Goal: Information Seeking & Learning: Find specific page/section

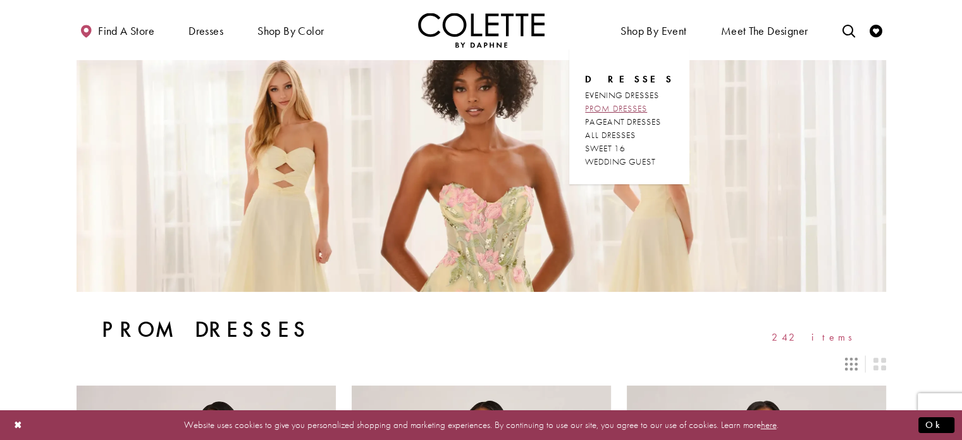
drag, startPoint x: 0, startPoint y: 0, endPoint x: 636, endPoint y: 108, distance: 644.8
click at [636, 108] on span "PROM DRESSES" at bounding box center [616, 107] width 62 height 11
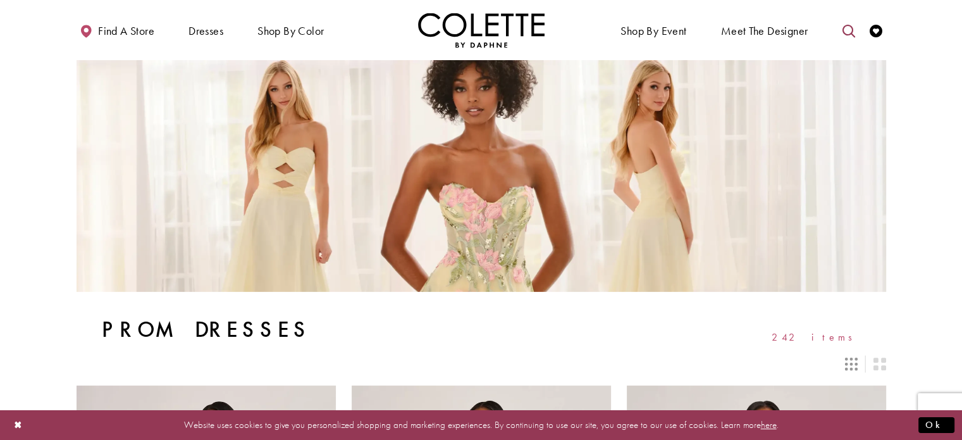
click at [846, 30] on icon "Toggle search" at bounding box center [848, 31] width 13 height 13
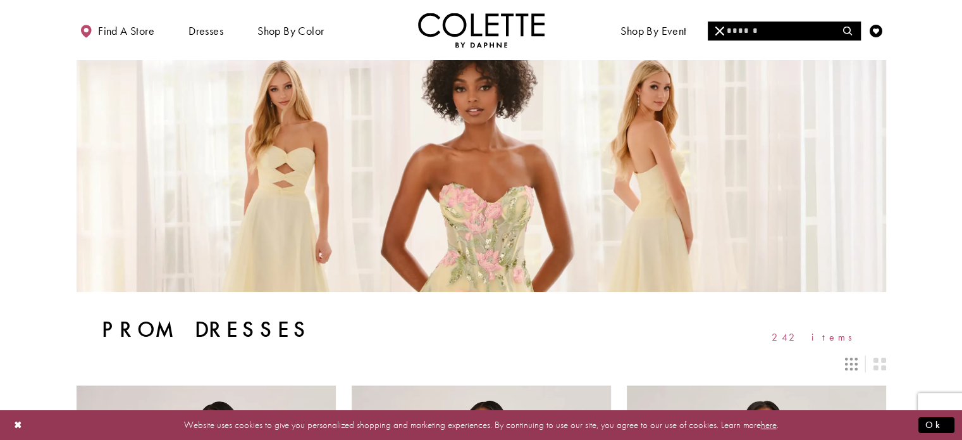
click at [839, 13] on link "Toggle search" at bounding box center [848, 30] width 19 height 35
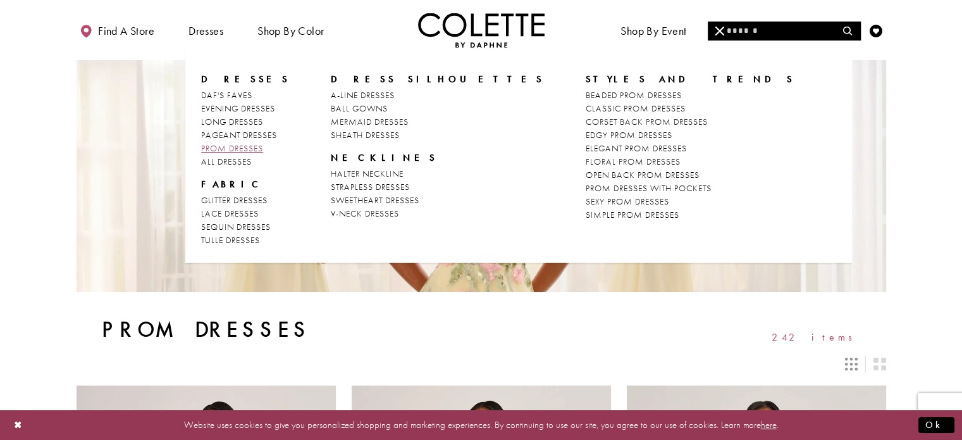
click at [263, 149] on span "PROM DRESSES" at bounding box center [232, 147] width 62 height 11
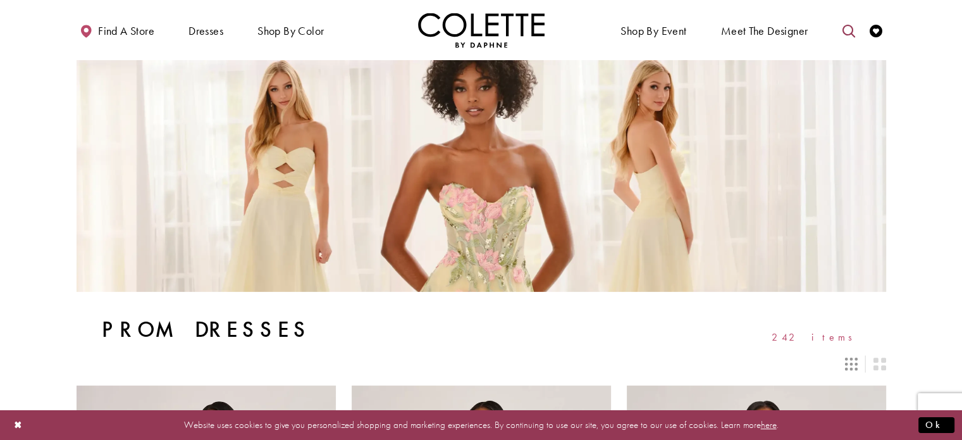
click at [848, 28] on icon "Toggle search" at bounding box center [848, 31] width 13 height 13
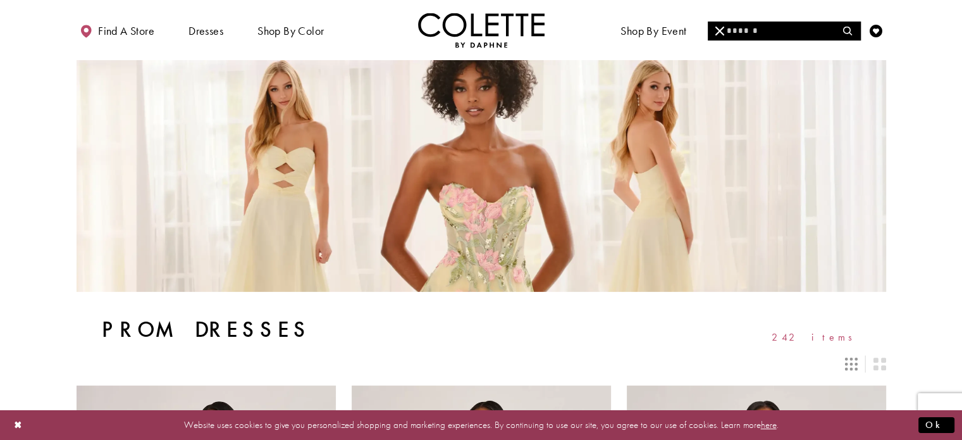
click at [793, 34] on input "Search" at bounding box center [784, 31] width 152 height 19
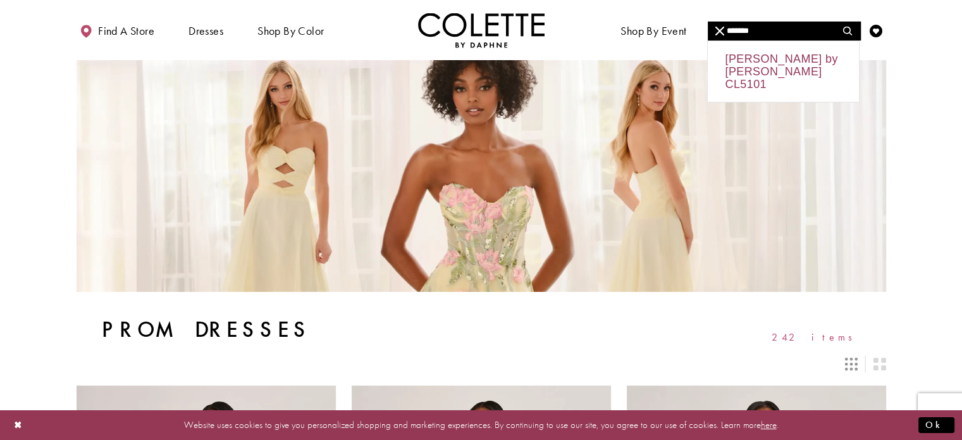
click at [769, 63] on div "Colette by Daphne CL5101" at bounding box center [783, 71] width 151 height 61
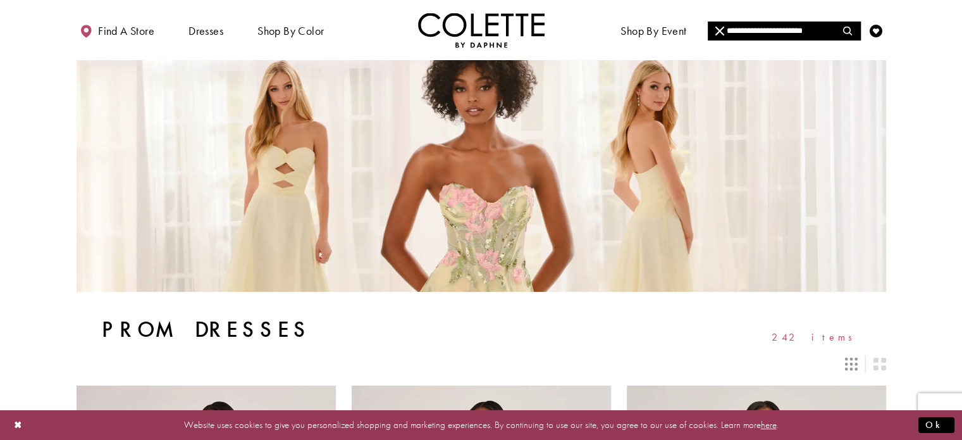
type input "**********"
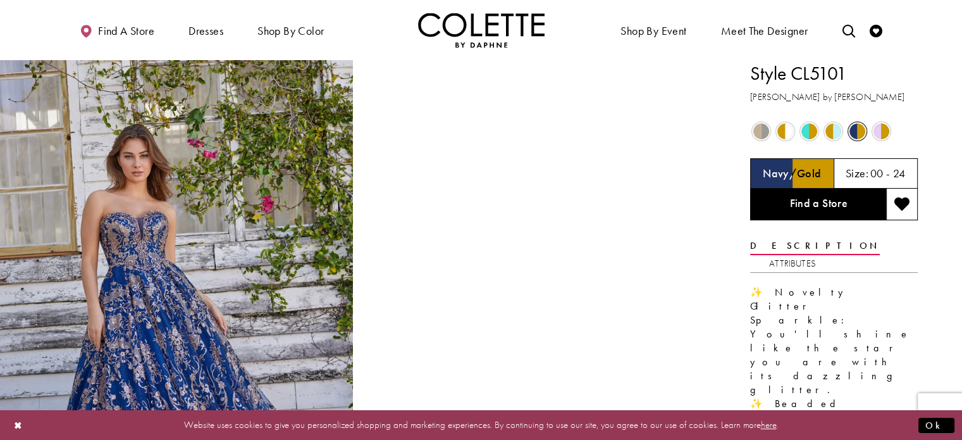
click at [589, 237] on video "Style CL5101 Colette by Daphne #1 autoplay loop mute video" at bounding box center [535, 148] width 353 height 177
click at [526, 237] on video "Style CL5101 Colette by Daphne #1 autoplay loop mute video" at bounding box center [535, 148] width 353 height 177
click at [781, 131] on span "Product color controls state depends on size chosen" at bounding box center [786, 131] width 16 height 16
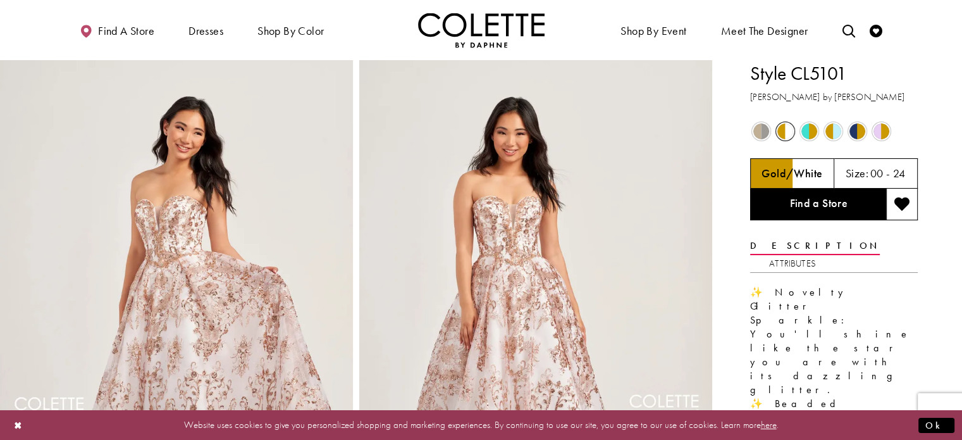
click at [812, 128] on span "Product color controls state depends on size chosen" at bounding box center [810, 131] width 16 height 16
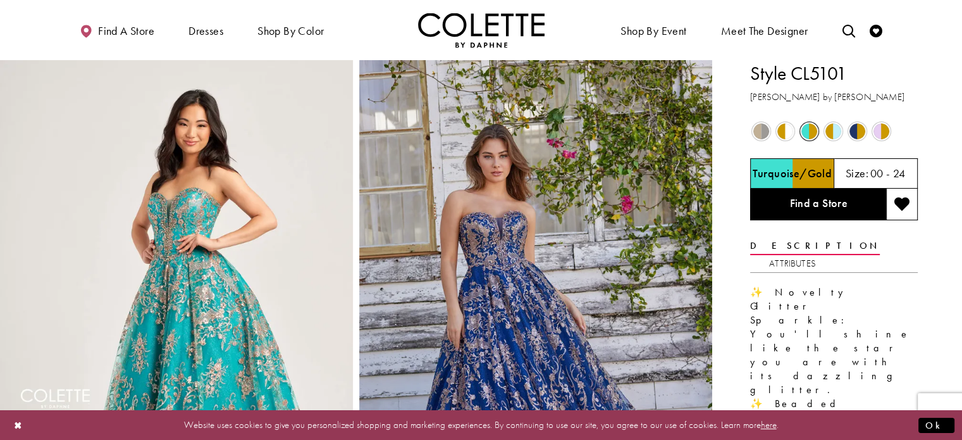
click at [879, 130] on span "Product color controls state depends on size chosen" at bounding box center [882, 131] width 16 height 16
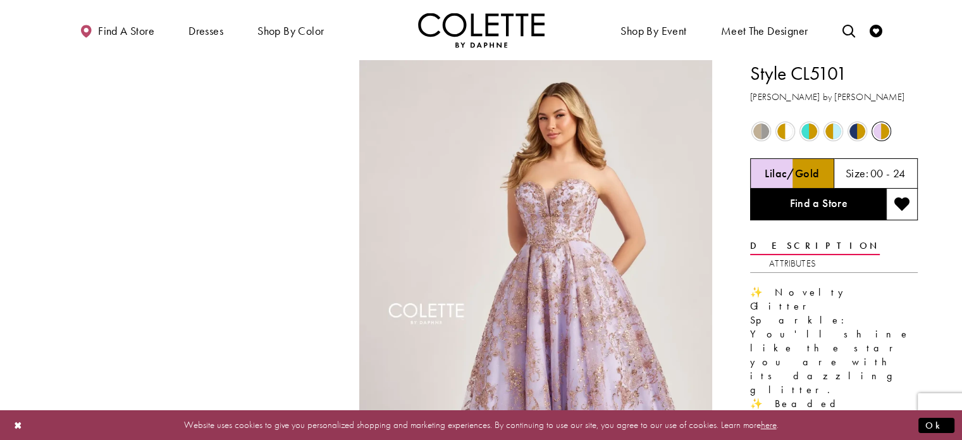
click at [887, 179] on h5 "00 - 24" at bounding box center [888, 173] width 35 height 13
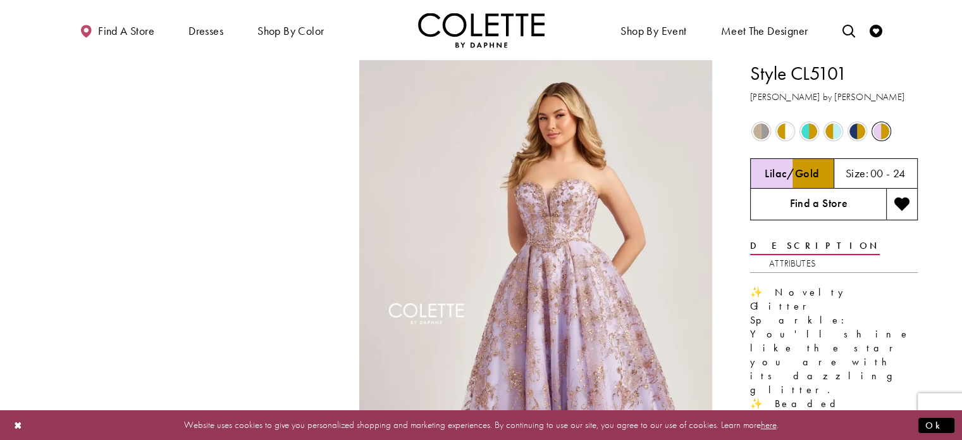
click at [828, 207] on link "Find a Store" at bounding box center [818, 205] width 136 height 32
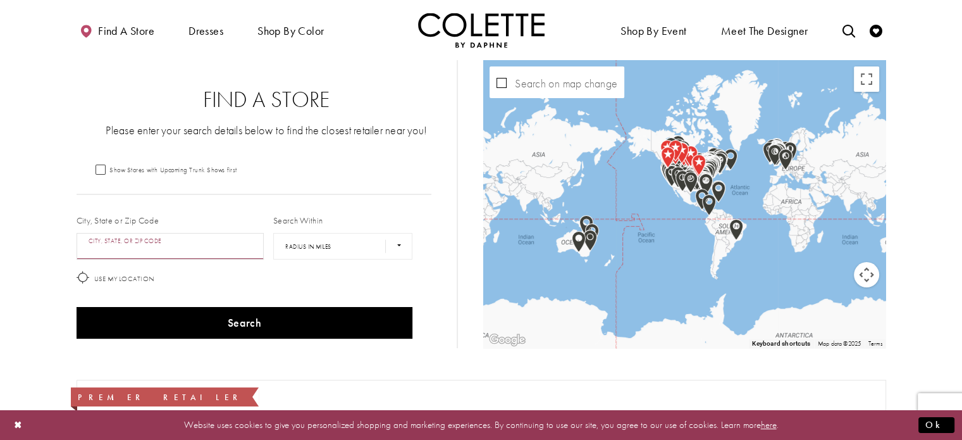
click at [133, 249] on input "City, State, or ZIP Code" at bounding box center [171, 246] width 188 height 27
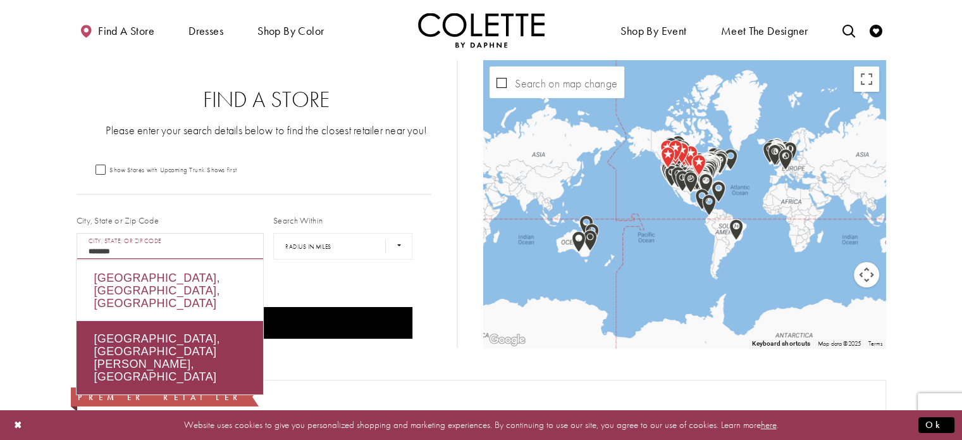
click at [143, 275] on div "Calgary, AB, Canada" at bounding box center [170, 290] width 187 height 61
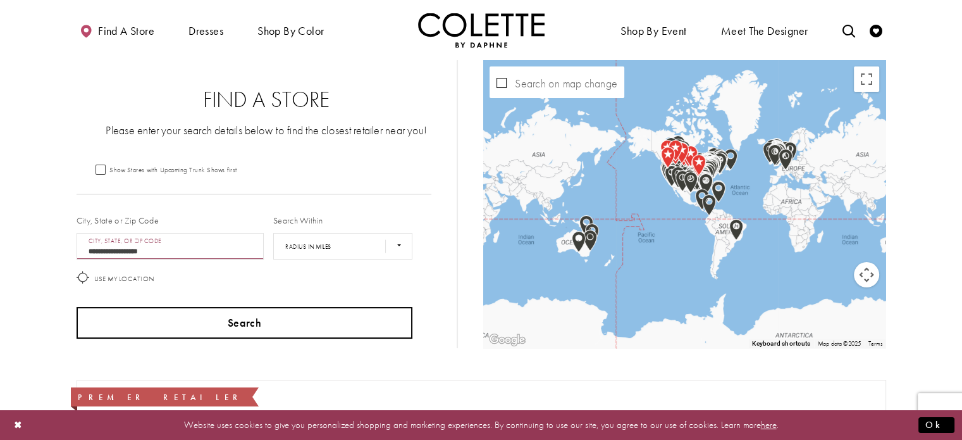
type input "**********"
click at [279, 323] on button "Search" at bounding box center [245, 323] width 337 height 32
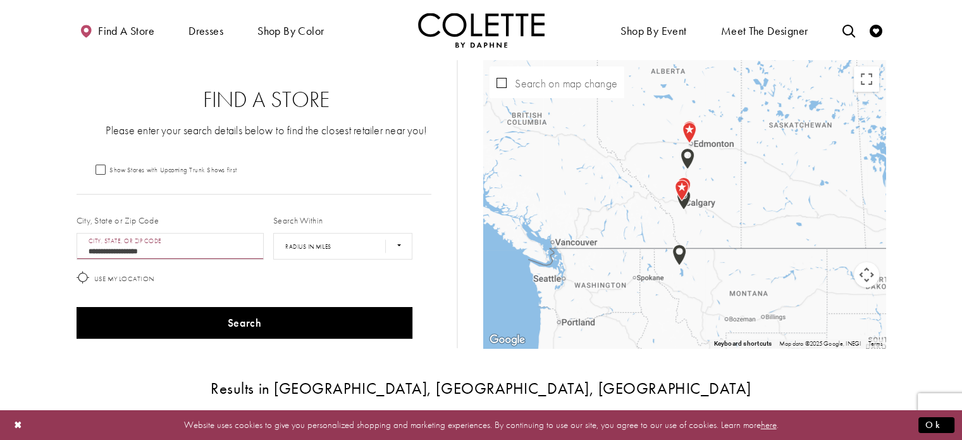
click at [805, 197] on div "Map with store locations" at bounding box center [684, 204] width 402 height 288
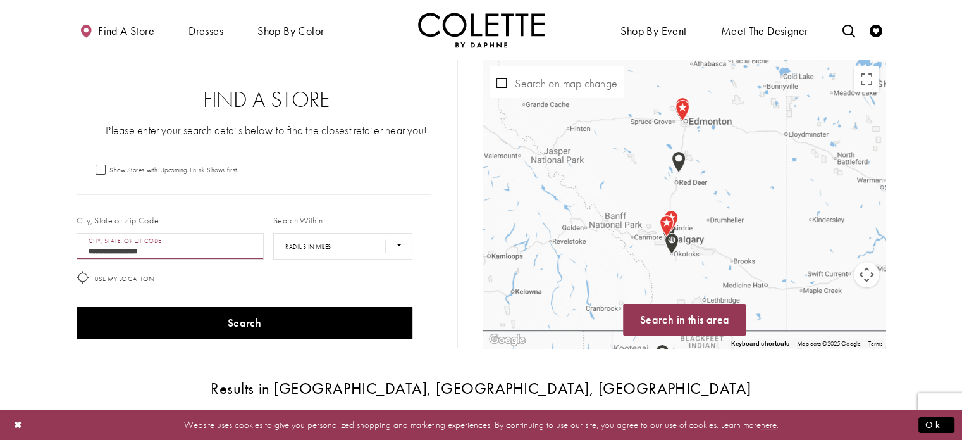
drag, startPoint x: 670, startPoint y: 220, endPoint x: 789, endPoint y: 250, distance: 122.8
click at [789, 250] on div "Map with store locations" at bounding box center [684, 204] width 402 height 288
click at [728, 242] on div "Map with store locations" at bounding box center [684, 204] width 402 height 288
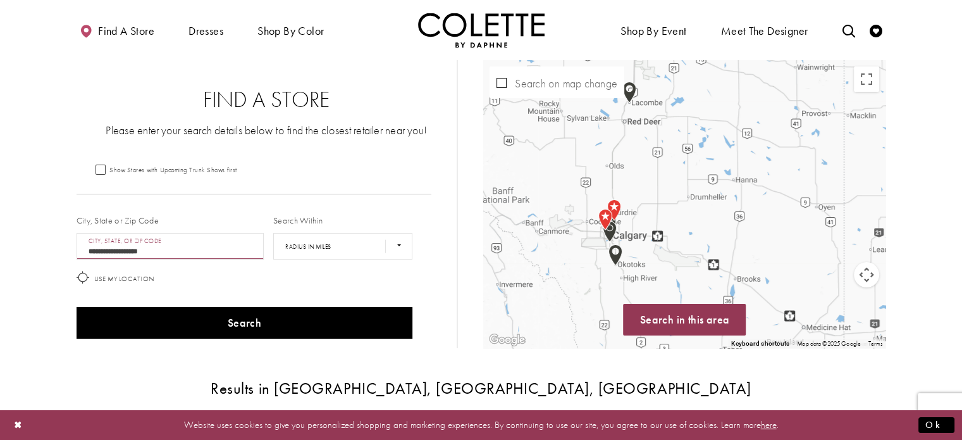
click at [727, 241] on div "Map with store locations" at bounding box center [684, 204] width 402 height 288
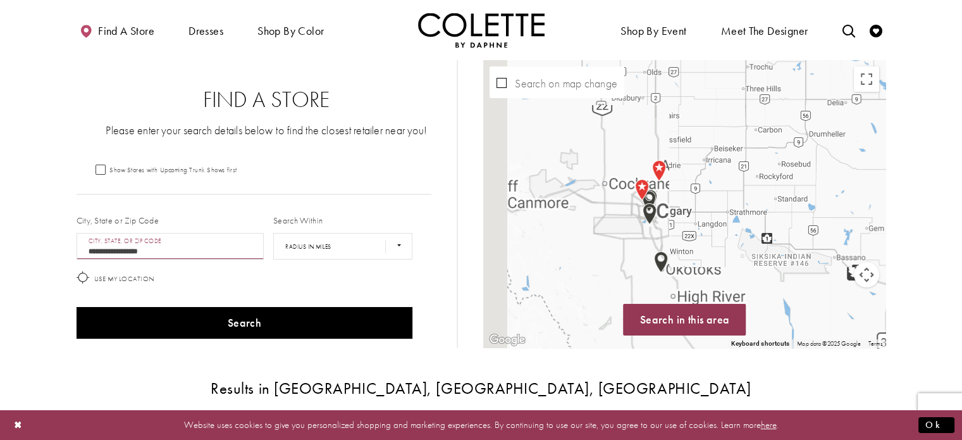
drag, startPoint x: 645, startPoint y: 225, endPoint x: 812, endPoint y: 207, distance: 168.7
click at [812, 207] on div "Map with store locations" at bounding box center [684, 204] width 402 height 288
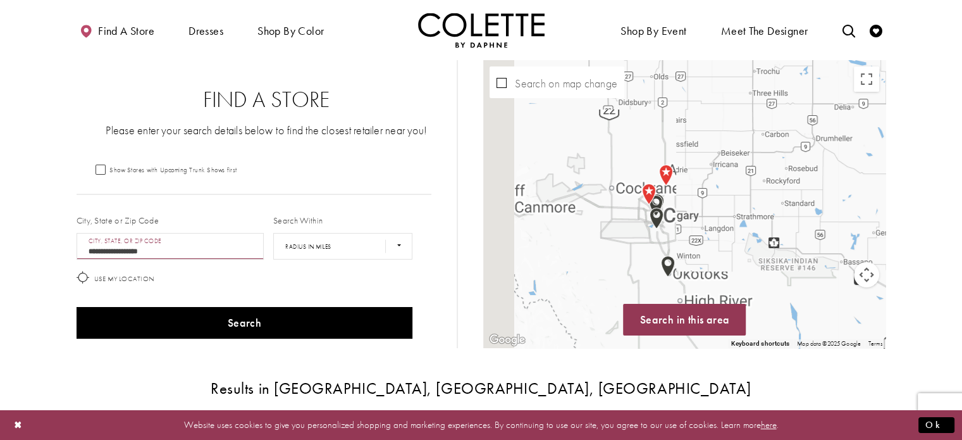
click at [741, 210] on div "Map with store locations" at bounding box center [684, 204] width 402 height 288
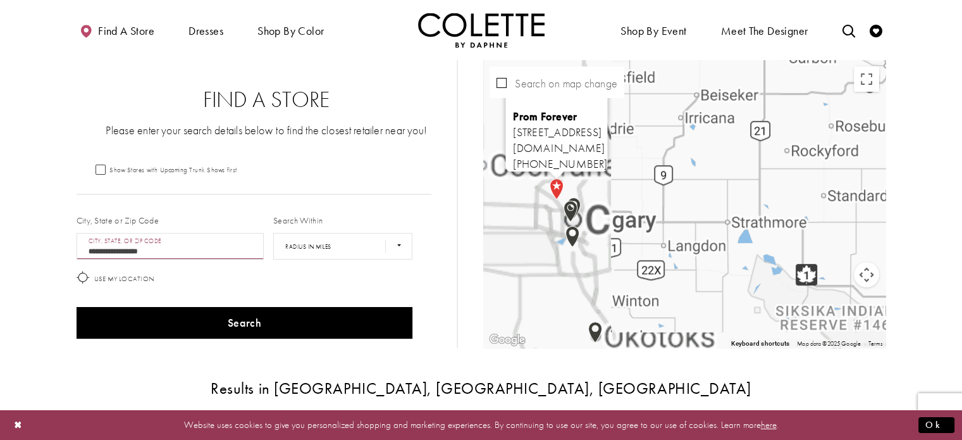
click at [555, 186] on img "Map with store locations" at bounding box center [557, 189] width 24 height 32
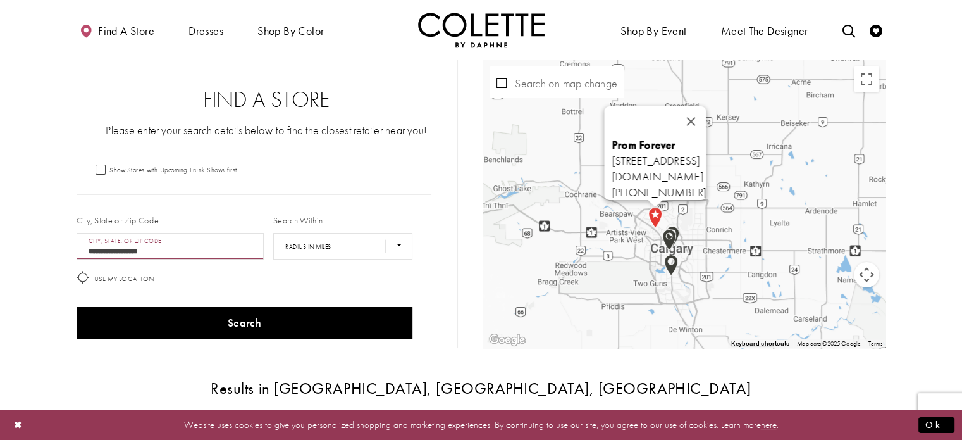
click at [707, 113] on button "Close" at bounding box center [691, 121] width 30 height 30
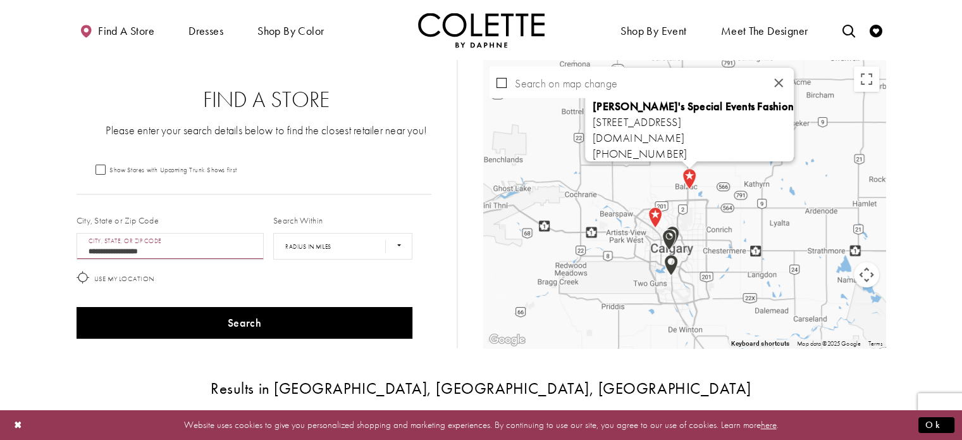
click at [687, 178] on img "Map with store locations" at bounding box center [690, 179] width 24 height 32
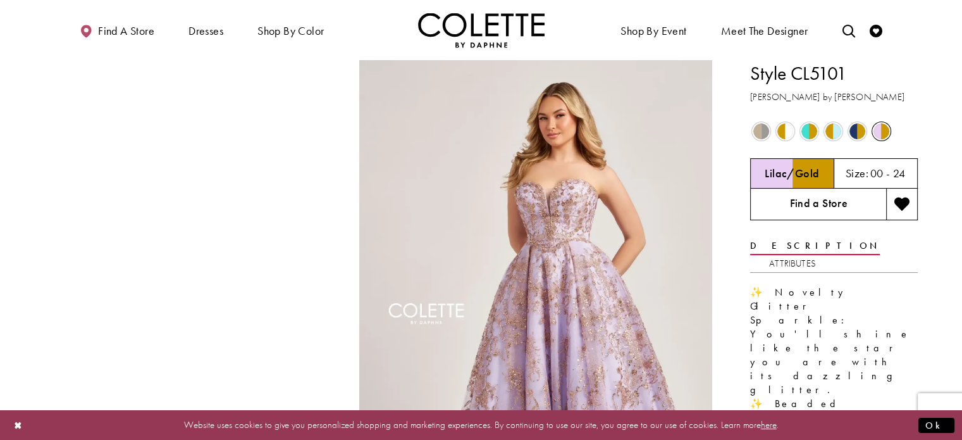
click at [831, 206] on link "Find a Store" at bounding box center [818, 205] width 136 height 32
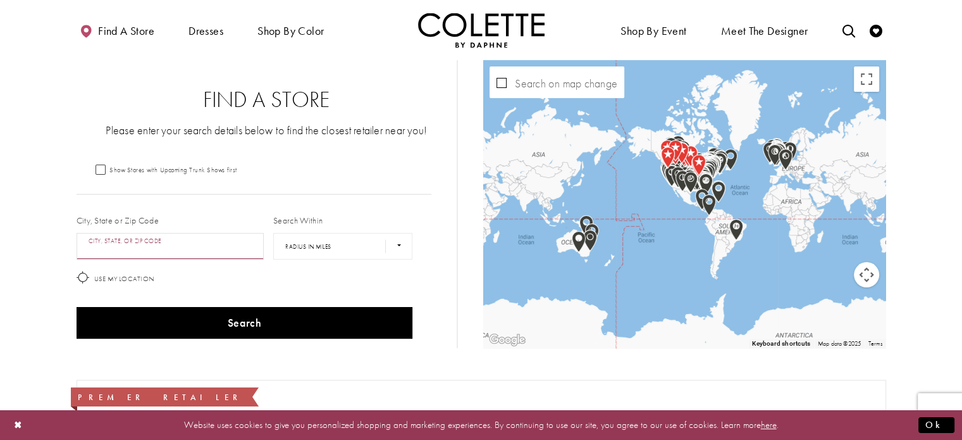
click at [124, 243] on input "City, State, or ZIP Code" at bounding box center [171, 246] width 188 height 27
click at [77, 307] on button "Search" at bounding box center [245, 323] width 337 height 32
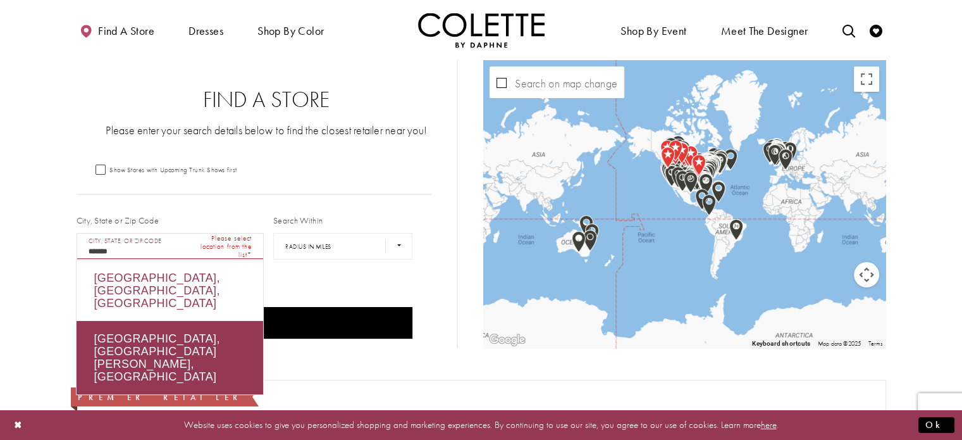
click at [128, 270] on div "[GEOGRAPHIC_DATA], [GEOGRAPHIC_DATA], [GEOGRAPHIC_DATA]" at bounding box center [170, 290] width 187 height 61
type input "**********"
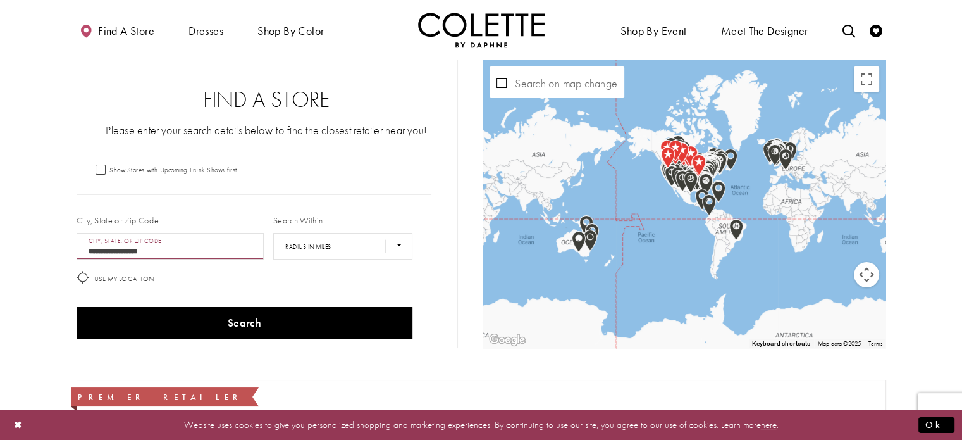
click at [789, 237] on div "Map with store locations" at bounding box center [684, 204] width 402 height 288
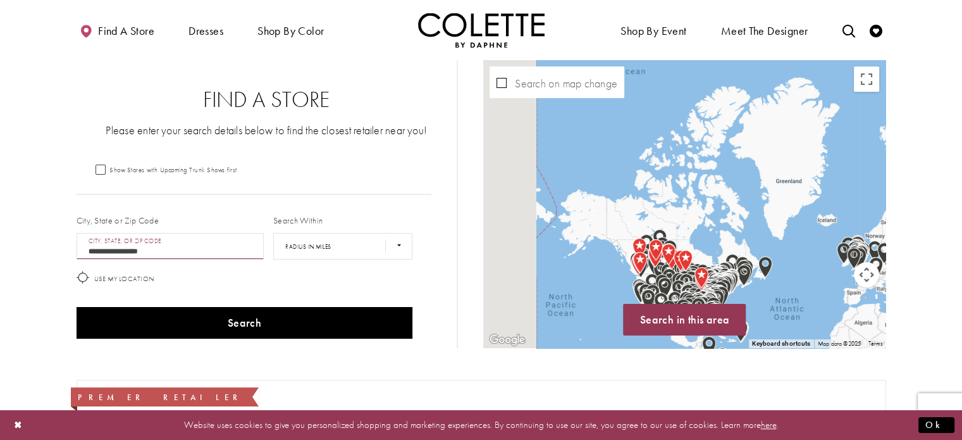
drag, startPoint x: 762, startPoint y: 186, endPoint x: 862, endPoint y: 354, distance: 195.2
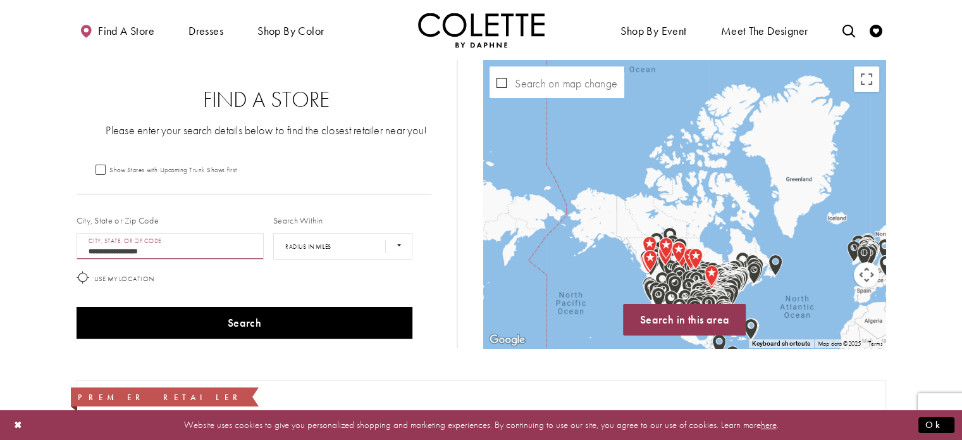
click at [748, 237] on div "Map with store locations" at bounding box center [684, 204] width 402 height 288
click at [747, 237] on div "Map with store locations" at bounding box center [684, 204] width 402 height 288
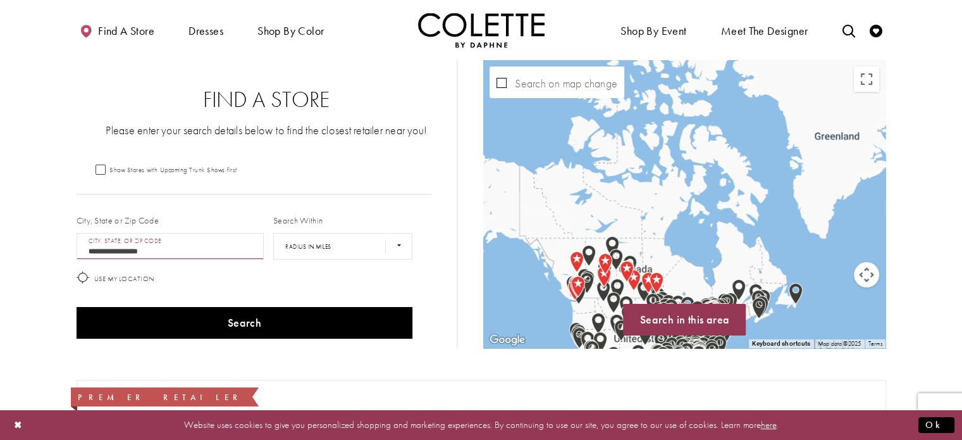
click at [744, 226] on div "Map with store locations" at bounding box center [684, 204] width 402 height 288
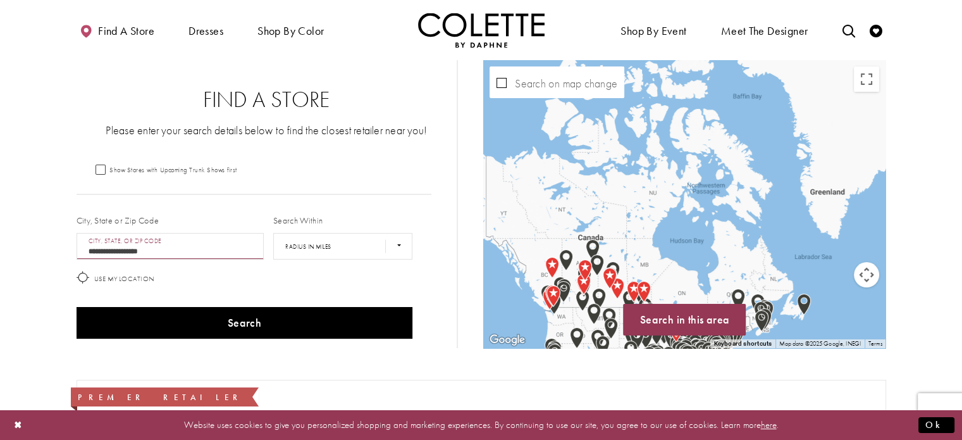
click at [743, 225] on div "Map with store locations" at bounding box center [684, 204] width 402 height 288
click at [742, 225] on div "Map with store locations" at bounding box center [684, 204] width 402 height 288
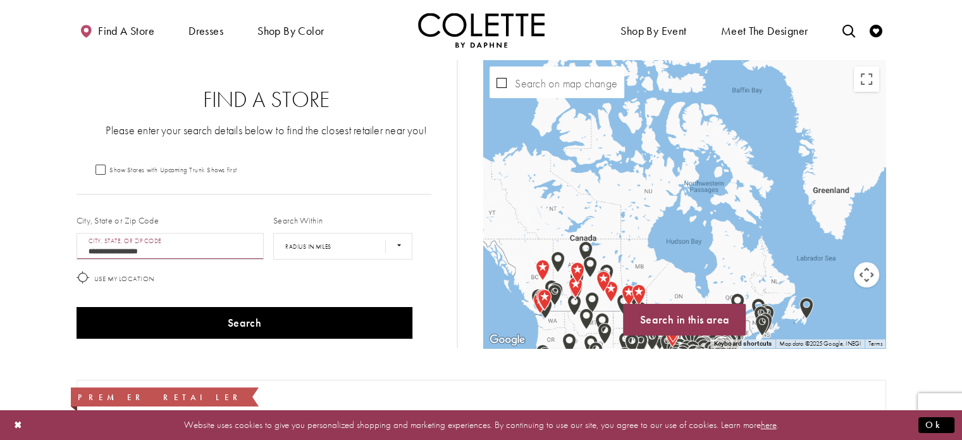
click at [742, 225] on div "Map with store locations" at bounding box center [684, 204] width 402 height 288
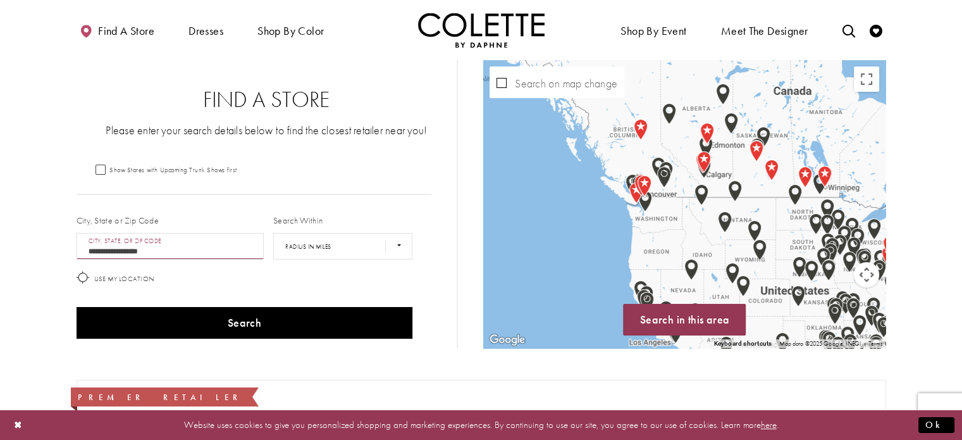
drag, startPoint x: 651, startPoint y: 232, endPoint x: 931, endPoint y: 39, distance: 340.6
click at [831, 130] on div "Map with store locations" at bounding box center [684, 204] width 402 height 288
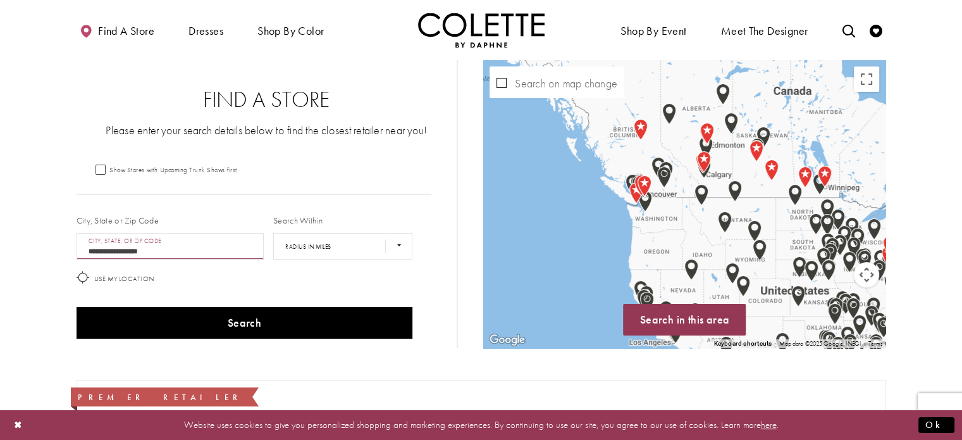
click at [831, 130] on div "Map with store locations" at bounding box center [684, 204] width 402 height 288
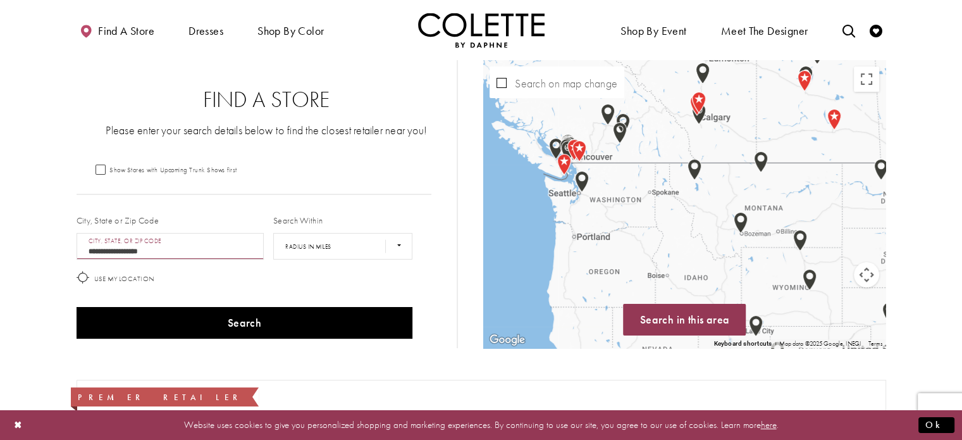
drag, startPoint x: 614, startPoint y: 226, endPoint x: 712, endPoint y: 144, distance: 128.9
click at [731, 126] on div "Map with store locations" at bounding box center [684, 204] width 402 height 288
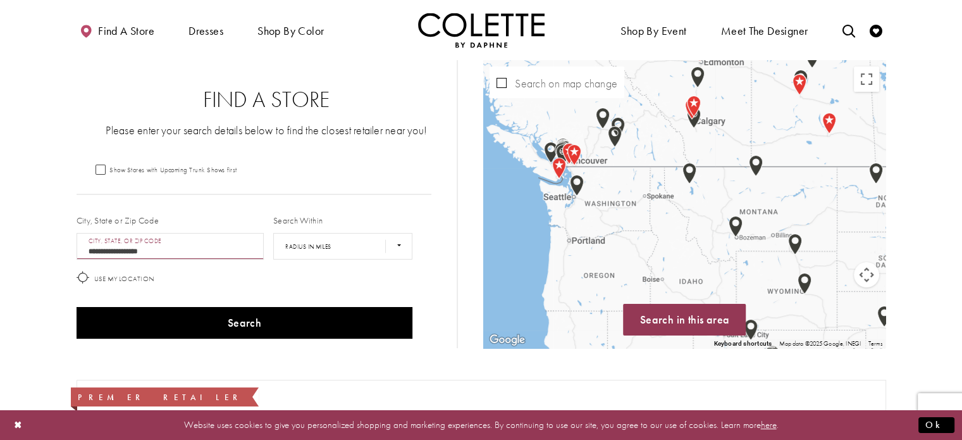
click at [752, 124] on div "Map with store locations" at bounding box center [684, 204] width 402 height 288
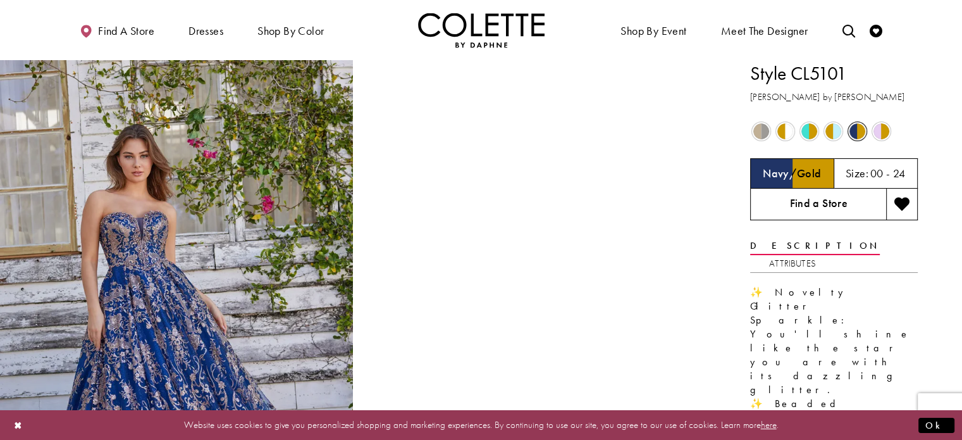
click at [799, 208] on link "Find a Store" at bounding box center [818, 205] width 136 height 32
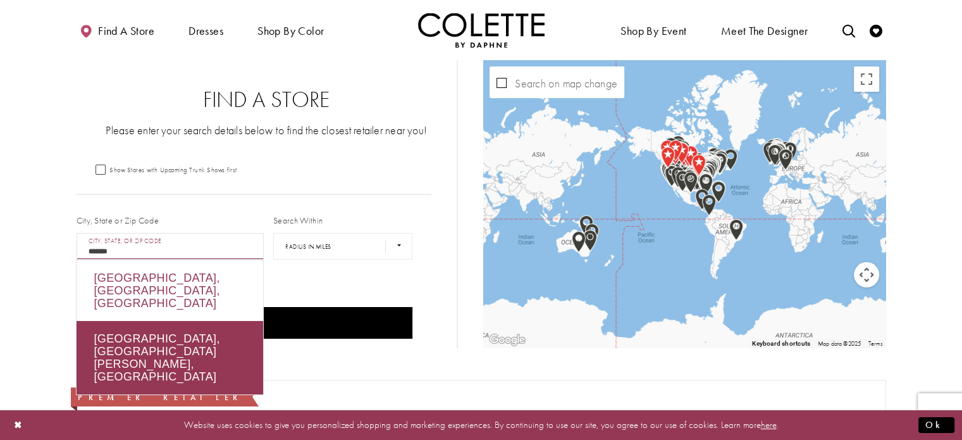
click at [163, 265] on div "Calgary, AB, Canada" at bounding box center [170, 290] width 187 height 61
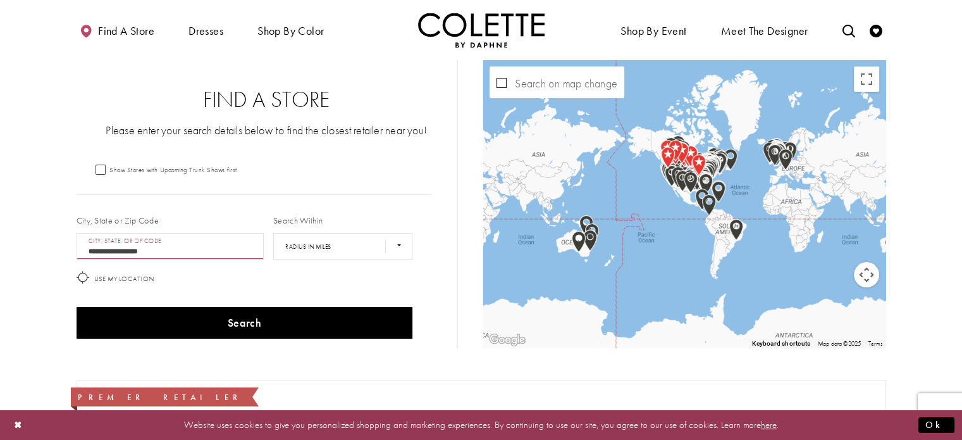
type input "**********"
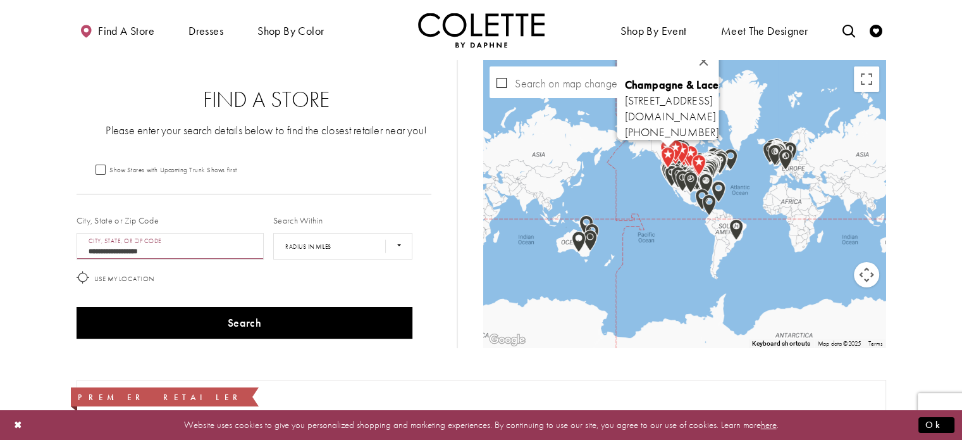
click at [660, 170] on img "Map with store locations" at bounding box center [668, 158] width 24 height 32
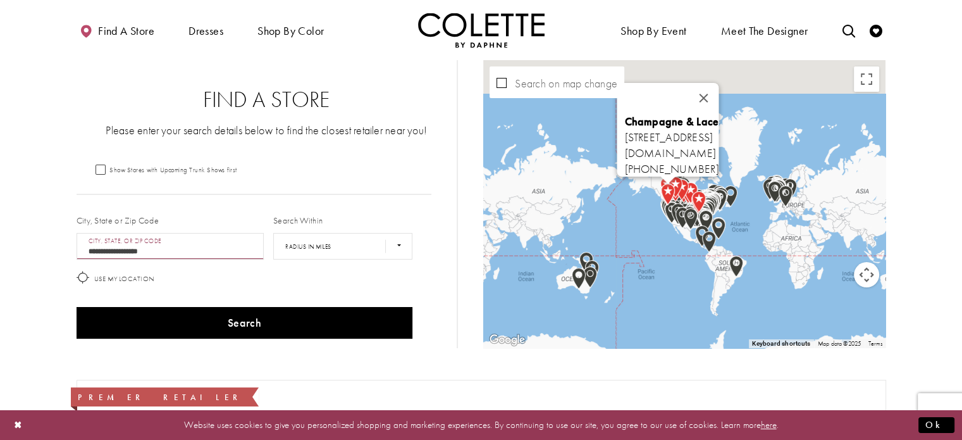
click at [685, 241] on div "Champagne & Lace 33811 S Fraser Way, Abbotsford, BC V2S 2C4, Canada champagnean…" at bounding box center [886, 241] width 402 height 0
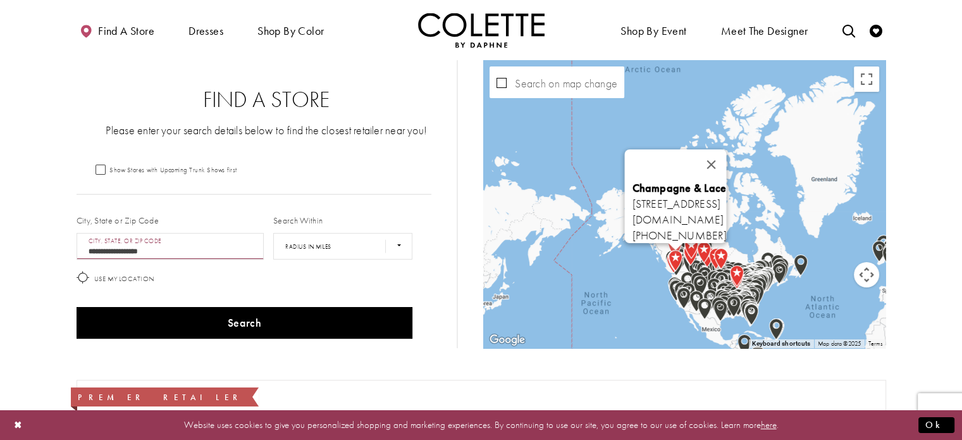
drag, startPoint x: 628, startPoint y: 300, endPoint x: 623, endPoint y: 292, distance: 9.5
click at [626, 296] on div "Champagne & Lace 33811 S Fraser Way, Abbotsford, BC V2S 2C4, Canada champagnean…" at bounding box center [684, 204] width 402 height 288
click at [623, 292] on div "Champagne & Lace 33811 S Fraser Way, Abbotsford, BC V2S 2C4, Canada champagnean…" at bounding box center [684, 204] width 402 height 288
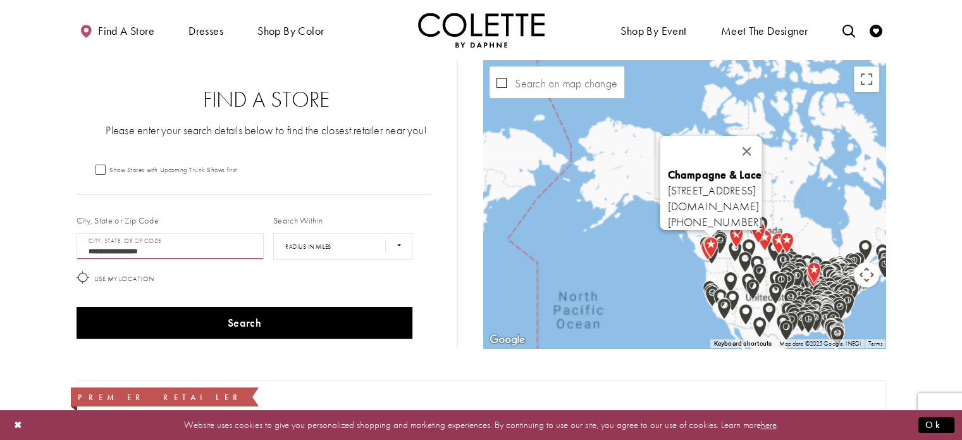
click at [620, 293] on div "Champagne & Lace 33811 S Fraser Way, Abbotsford, BC V2S 2C4, Canada champagnean…" at bounding box center [684, 204] width 402 height 288
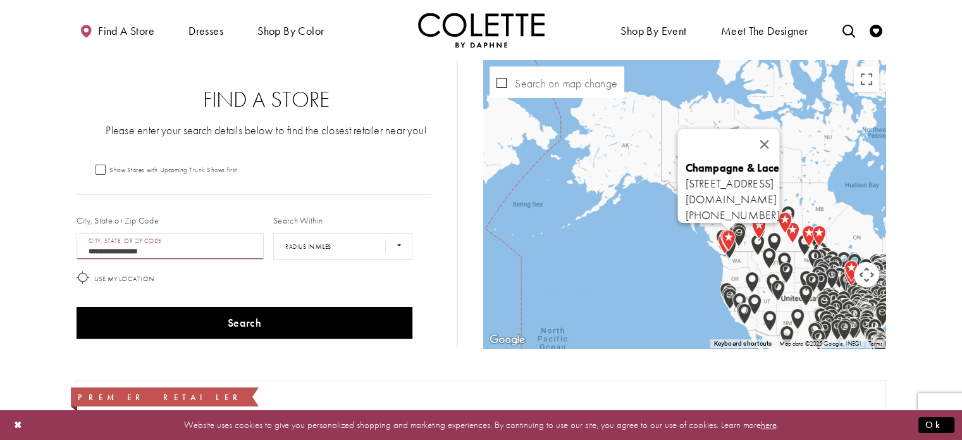
click at [619, 291] on div "Champagne & Lace 33811 S Fraser Way, Abbotsford, BC V2S 2C4, Canada champagnean…" at bounding box center [684, 204] width 402 height 288
click at [617, 291] on div "Champagne & Lace 33811 S Fraser Way, Abbotsford, BC V2S 2C4, Canada champagnean…" at bounding box center [684, 204] width 402 height 288
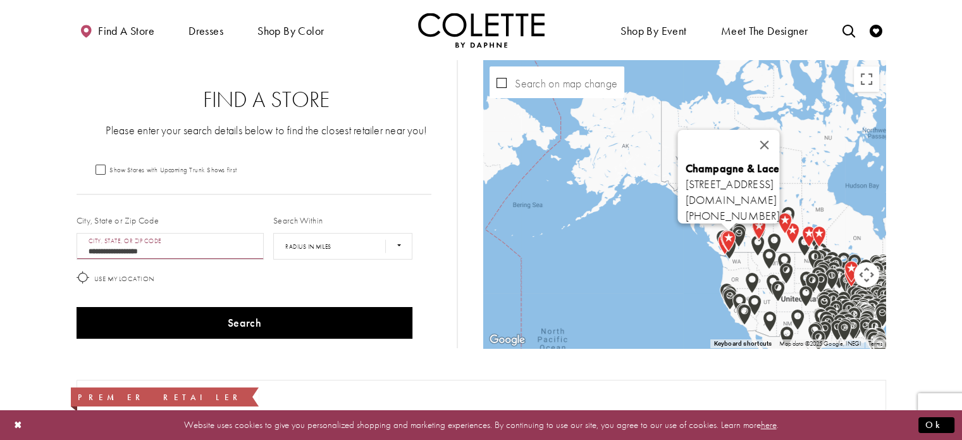
click at [617, 291] on div "Champagne & Lace 33811 S Fraser Way, Abbotsford, BC V2S 2C4, Canada champagnean…" at bounding box center [684, 204] width 402 height 288
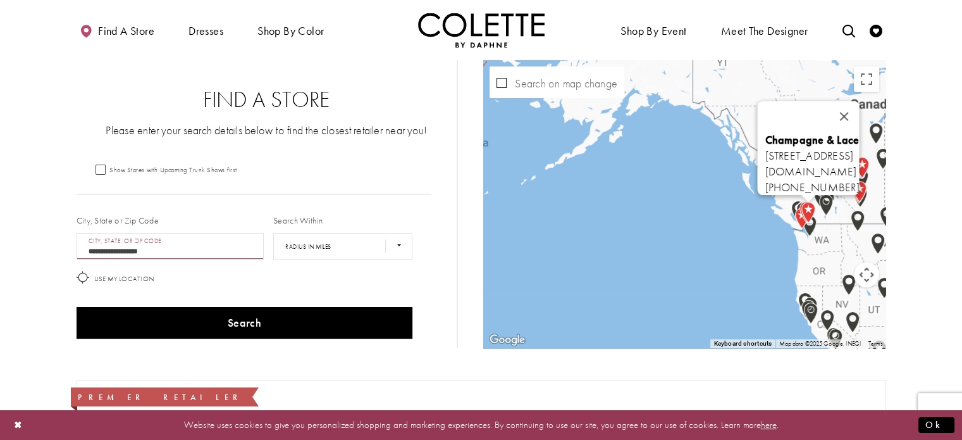
click at [617, 291] on div "Champagne & Lace 33811 S Fraser Way, Abbotsford, BC V2S 2C4, Canada champagnean…" at bounding box center [684, 204] width 402 height 288
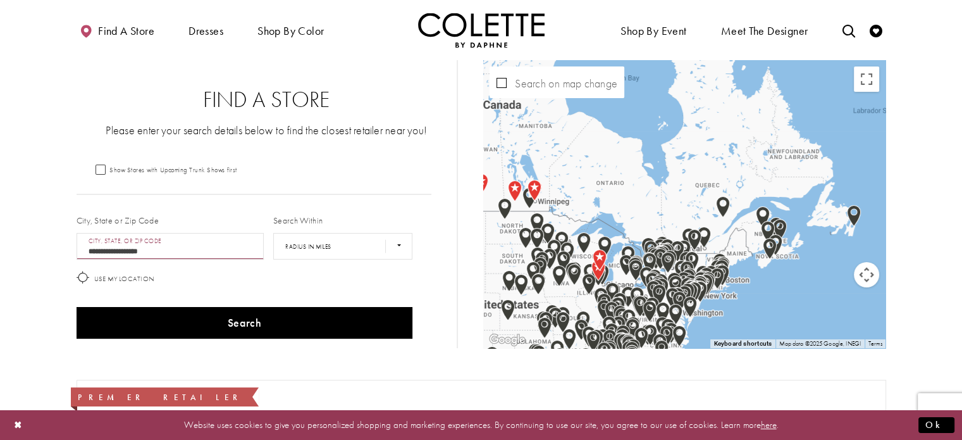
drag, startPoint x: 697, startPoint y: 227, endPoint x: 493, endPoint y: 156, distance: 215.7
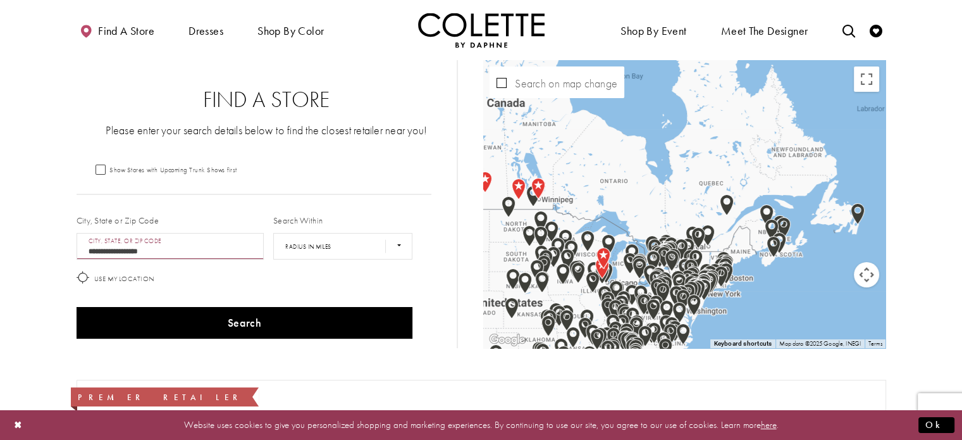
click at [621, 163] on div "Champagne & Lace 33811 S Fraser Way, Abbotsford, BC V2S 2C4, Canada champagnean…" at bounding box center [684, 204] width 402 height 288
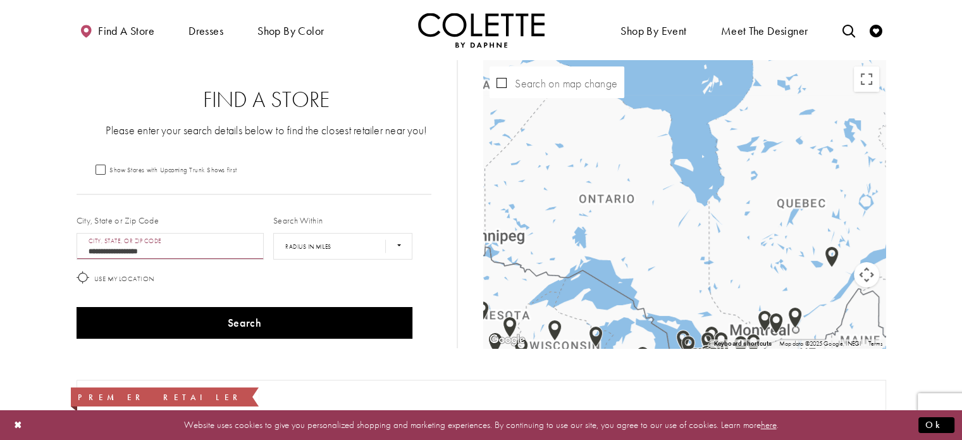
drag, startPoint x: 621, startPoint y: 163, endPoint x: 602, endPoint y: 166, distance: 19.2
click at [620, 163] on div "Champagne & Lace 33811 S Fraser Way, Abbotsford, BC V2S 2C4, Canada champagnean…" at bounding box center [684, 204] width 402 height 288
drag, startPoint x: 554, startPoint y: 168, endPoint x: 843, endPoint y: 191, distance: 289.4
click at [843, 191] on div "Champagne & Lace 33811 S Fraser Way, Abbotsford, BC V2S 2C4, Canada champagnean…" at bounding box center [684, 204] width 402 height 288
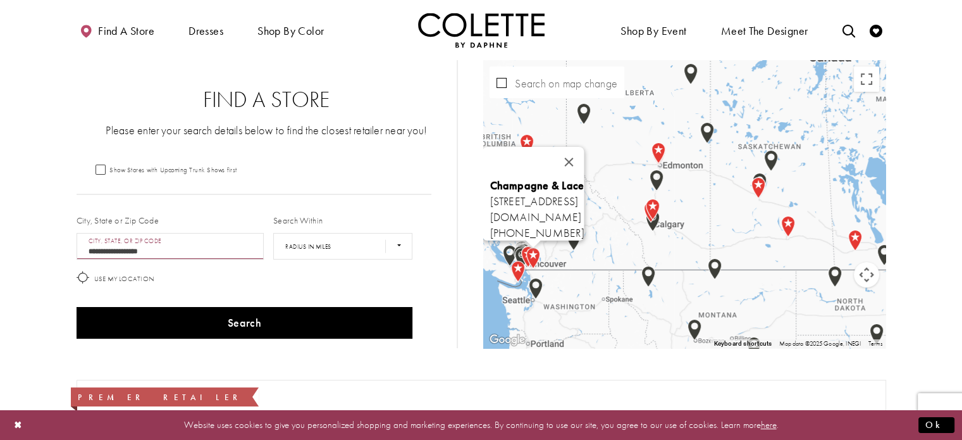
drag, startPoint x: 532, startPoint y: 187, endPoint x: 971, endPoint y: 202, distance: 439.3
click at [803, 111] on div "Champagne & Lace 33811 S Fraser Way, Abbotsford, BC V2S 2C4, Canada champagnean…" at bounding box center [684, 204] width 402 height 288
click at [802, 110] on div "Champagne & Lace 33811 S Fraser Way, Abbotsford, BC V2S 2C4, Canada champagnean…" at bounding box center [684, 204] width 402 height 288
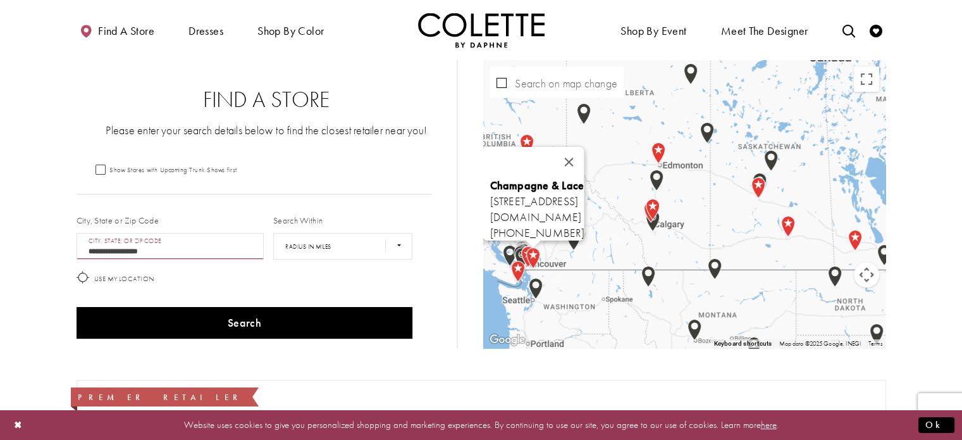
click at [802, 110] on div "Champagne & Lace 33811 S Fraser Way, Abbotsford, BC V2S 2C4, Canada champagnean…" at bounding box center [684, 204] width 402 height 288
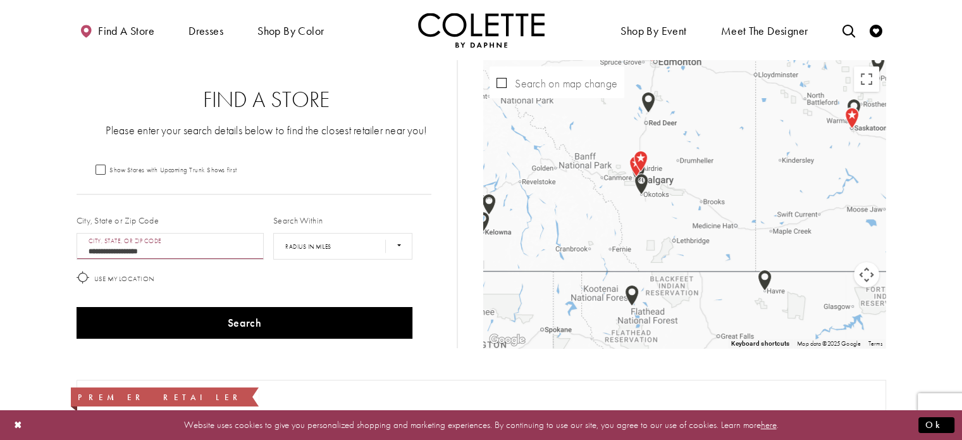
drag, startPoint x: 596, startPoint y: 288, endPoint x: 733, endPoint y: 128, distance: 210.9
click at [733, 128] on div "Champagne & Lace 33811 S Fraser Way, Abbotsford, BC V2S 2C4, Canada champagnean…" at bounding box center [684, 204] width 402 height 288
click at [733, 137] on div "Champagne & Lace 33811 S Fraser Way, Abbotsford, BC V2S 2C4, Canada champagnean…" at bounding box center [684, 204] width 402 height 288
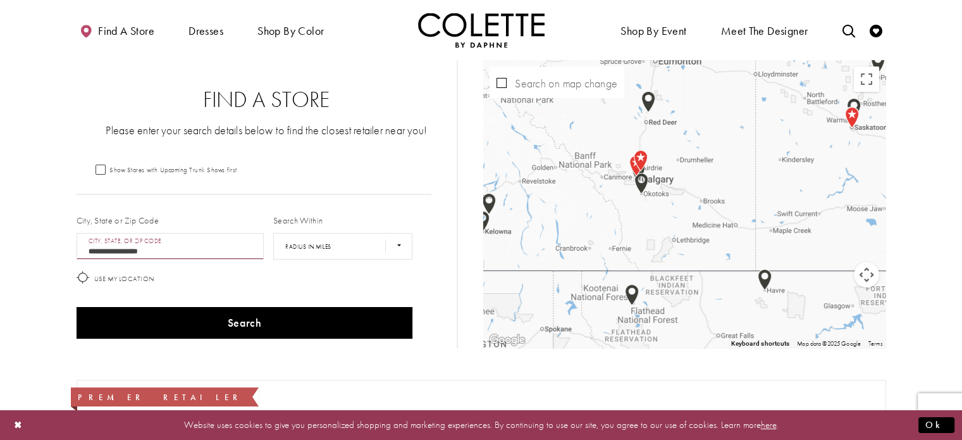
click at [733, 137] on div "Champagne & Lace 33811 S Fraser Way, Abbotsford, BC V2S 2C4, Canada champagnean…" at bounding box center [684, 204] width 402 height 288
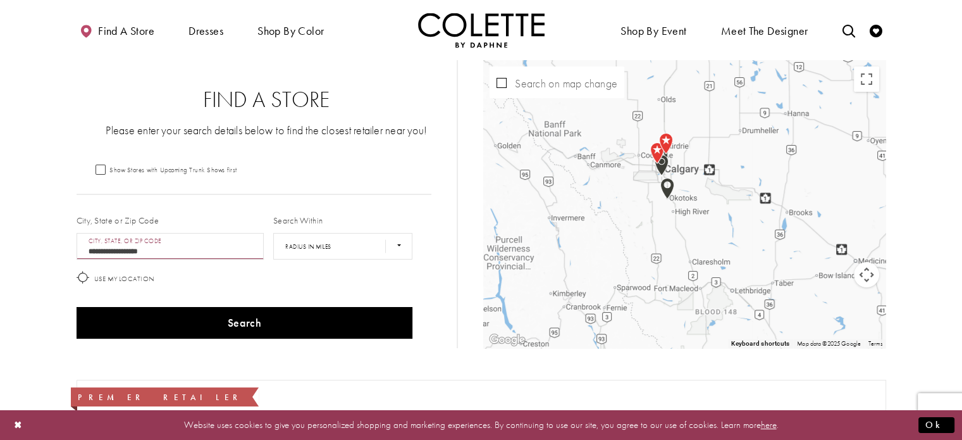
drag, startPoint x: 706, startPoint y: 206, endPoint x: 714, endPoint y: 187, distance: 21.3
click at [714, 187] on div "Champagne & Lace 33811 S Fraser Way, Abbotsford, BC V2S 2C4, Canada champagnean…" at bounding box center [684, 204] width 402 height 288
click at [710, 209] on div "Champagne & Lace 33811 S Fraser Way, Abbotsford, BC V2S 2C4, Canada champagnean…" at bounding box center [684, 204] width 402 height 288
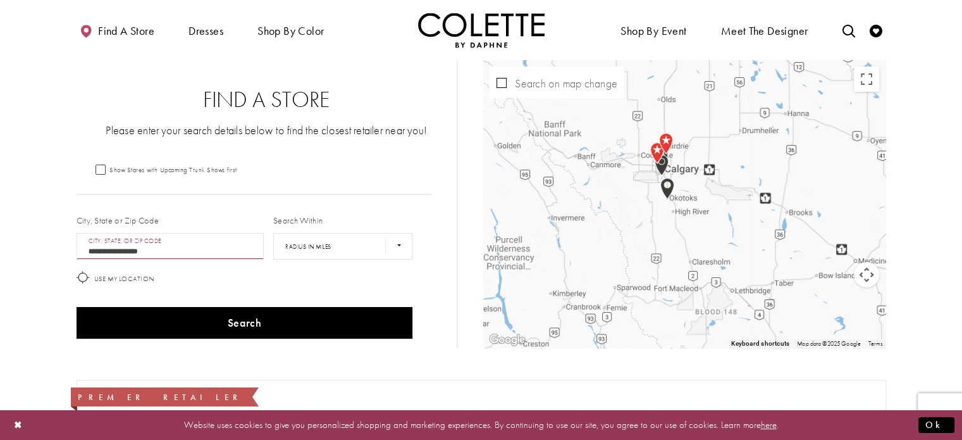
click at [710, 209] on div "Champagne & Lace 33811 S Fraser Way, Abbotsford, BC V2S 2C4, Canada champagnean…" at bounding box center [684, 204] width 402 height 288
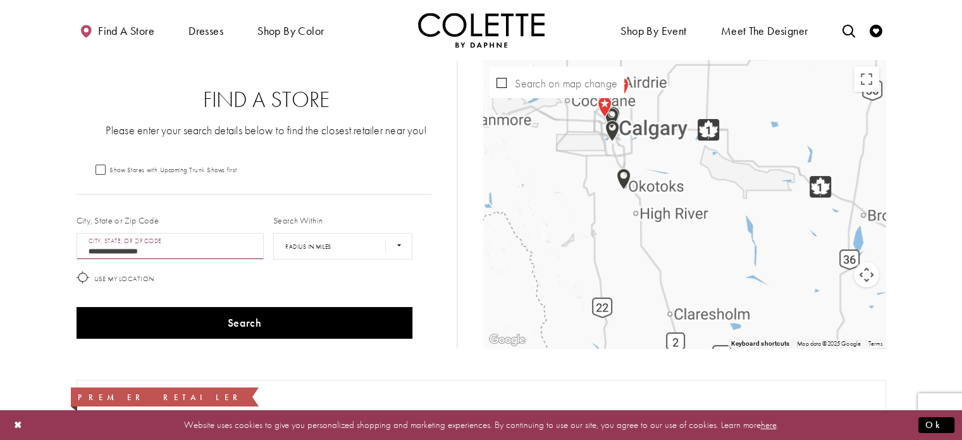
click at [710, 209] on div "Champagne & Lace 33811 S Fraser Way, Abbotsford, BC V2S 2C4, Canada champagnean…" at bounding box center [684, 204] width 402 height 288
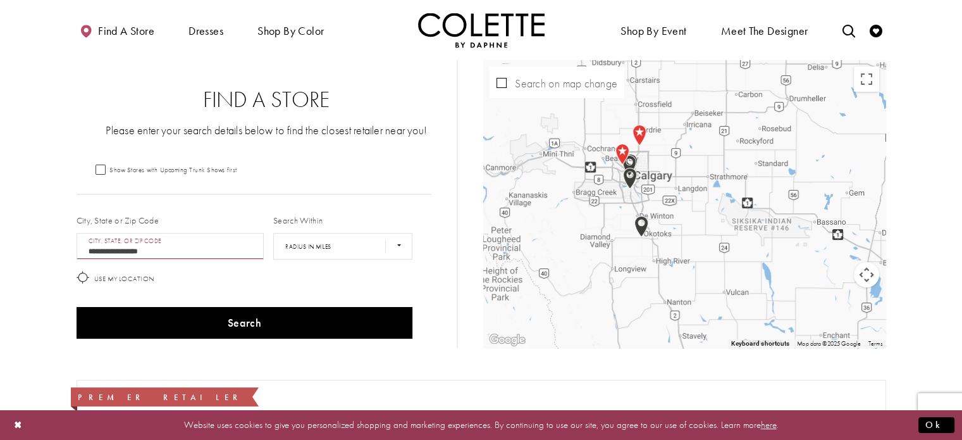
drag, startPoint x: 683, startPoint y: 187, endPoint x: 702, endPoint y: 237, distance: 52.9
click at [702, 237] on div "Champagne & Lace 33811 S Fraser Way, Abbotsford, BC V2S 2C4, Canada champagnean…" at bounding box center [684, 204] width 402 height 288
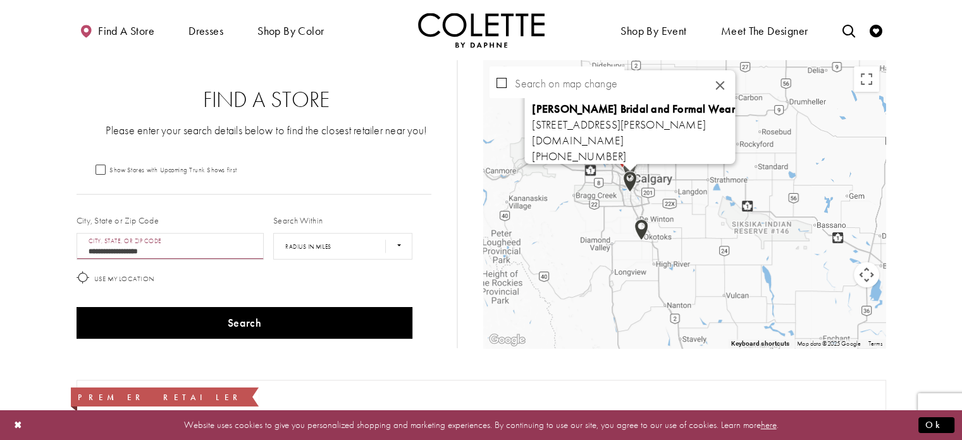
click at [628, 177] on img "Map with store locations" at bounding box center [630, 182] width 24 height 32
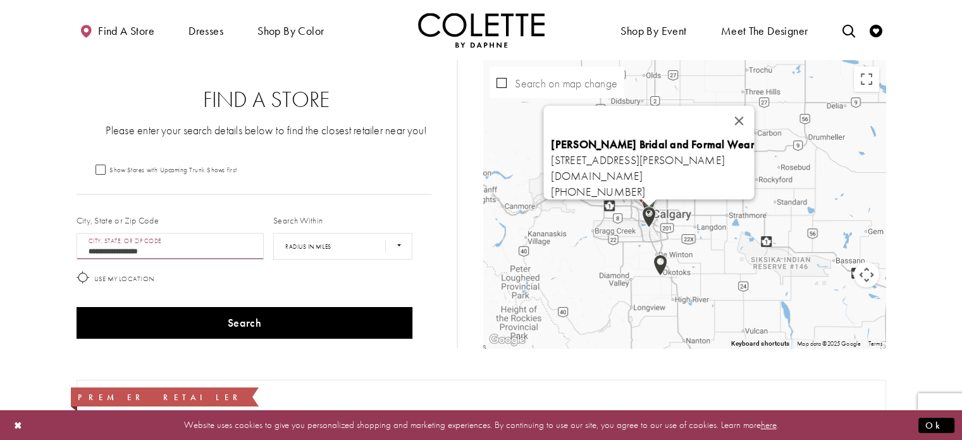
click at [755, 109] on button "Close" at bounding box center [739, 121] width 30 height 30
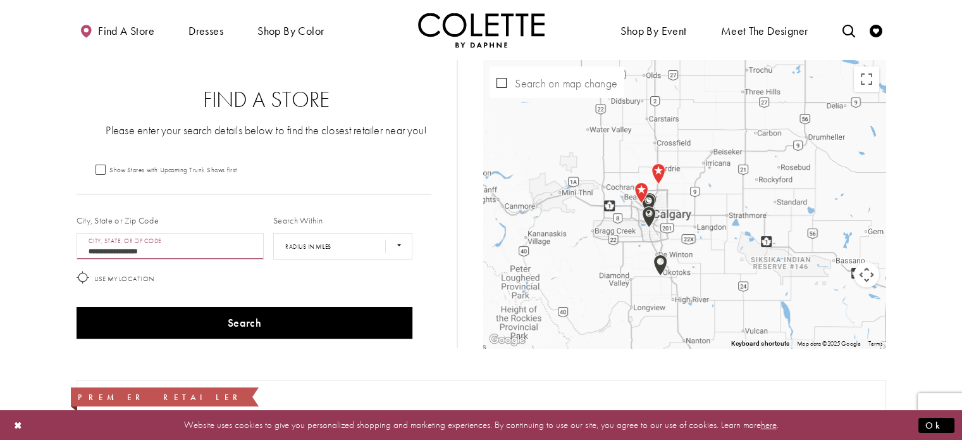
click at [734, 318] on div "Map with store locations" at bounding box center [684, 204] width 402 height 288
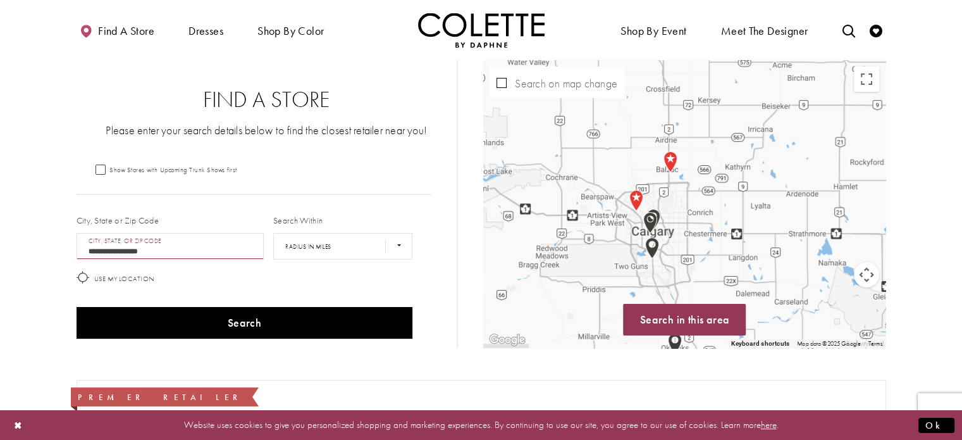
drag, startPoint x: 660, startPoint y: 204, endPoint x: 752, endPoint y: 332, distance: 157.3
click at [752, 332] on div "Map with store locations" at bounding box center [684, 204] width 402 height 288
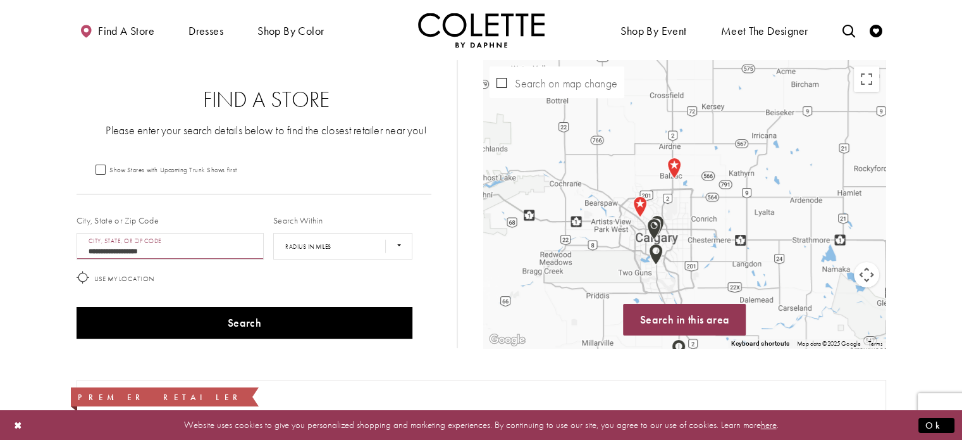
click at [782, 229] on div "Map with store locations" at bounding box center [684, 204] width 402 height 288
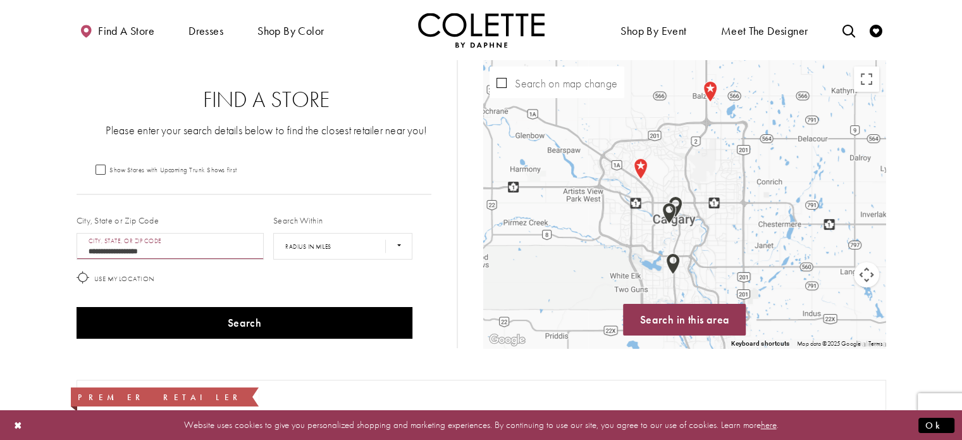
drag, startPoint x: 605, startPoint y: 225, endPoint x: 748, endPoint y: 197, distance: 146.3
click at [748, 197] on div "Map with store locations" at bounding box center [684, 204] width 402 height 288
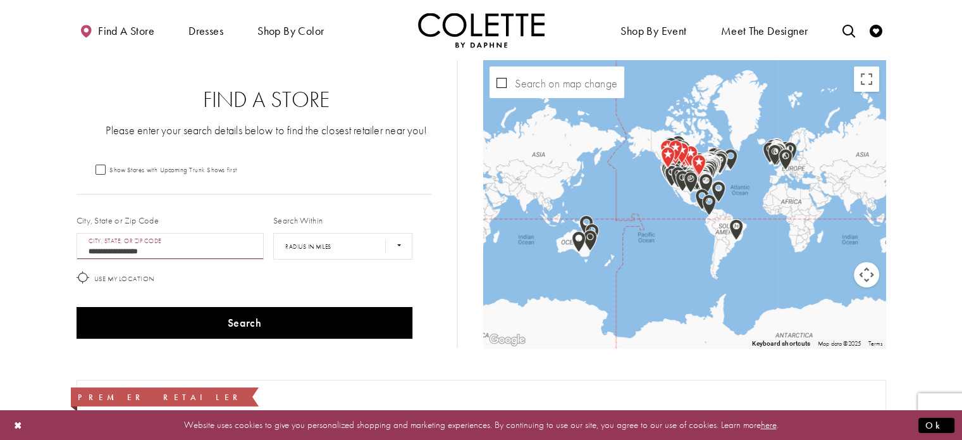
click at [655, 290] on div "Map with store locations" at bounding box center [684, 204] width 402 height 288
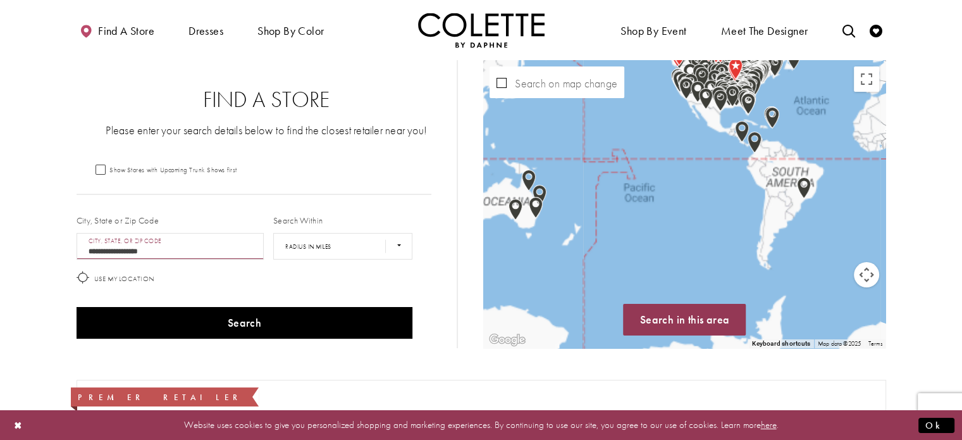
click at [655, 290] on div "Map with store locations" at bounding box center [684, 204] width 402 height 288
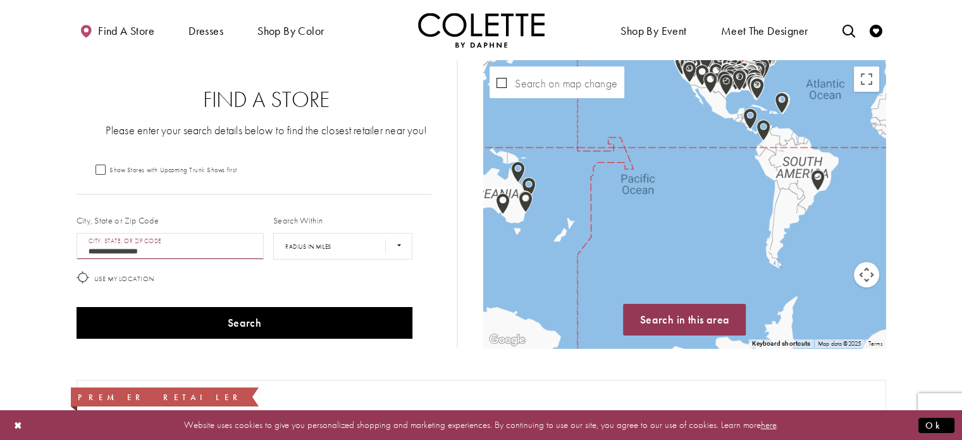
click at [655, 290] on div "Map with store locations" at bounding box center [684, 204] width 402 height 288
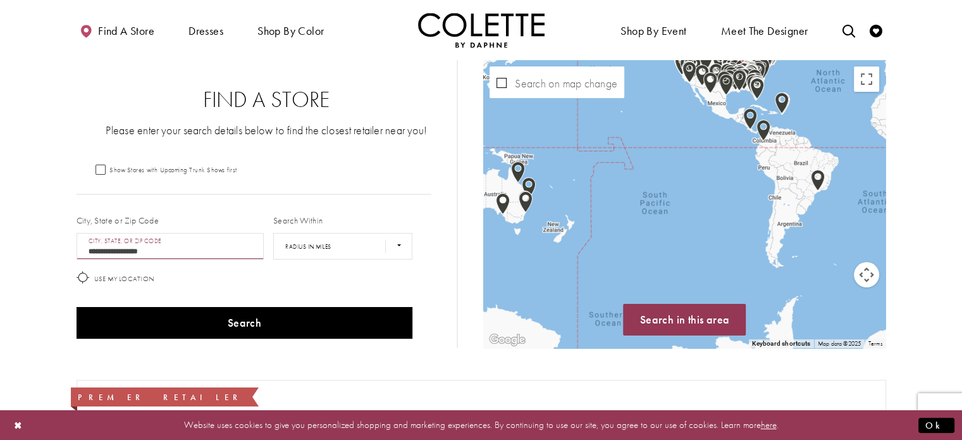
click at [655, 288] on div "Map with store locations" at bounding box center [684, 204] width 402 height 288
click at [653, 287] on div "Map with store locations" at bounding box center [684, 204] width 402 height 288
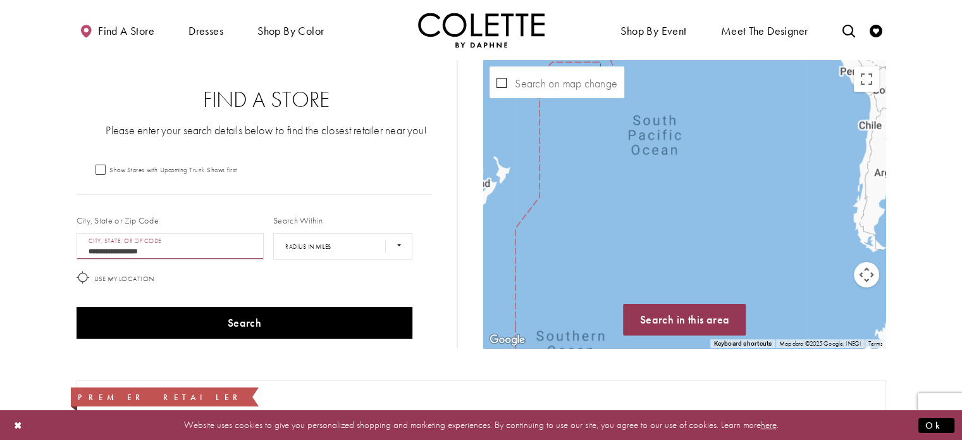
click at [650, 278] on div "Map with store locations" at bounding box center [684, 204] width 402 height 288
click at [645, 276] on div "Map with store locations" at bounding box center [684, 204] width 402 height 288
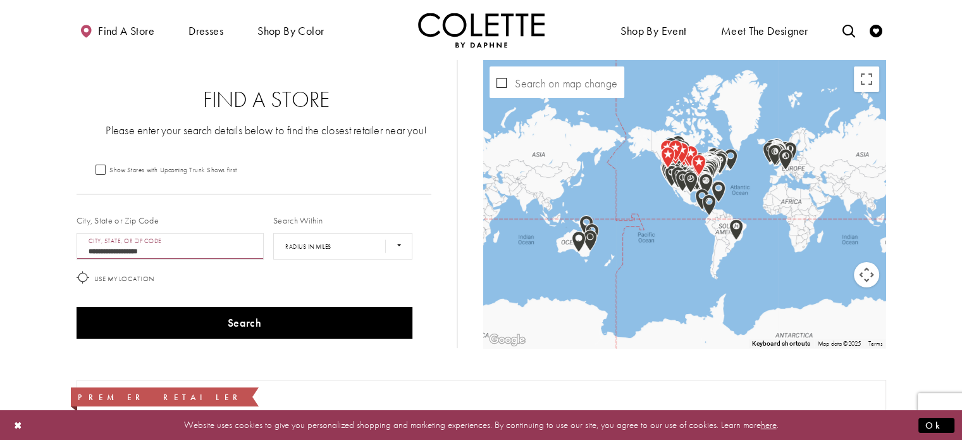
click at [802, 262] on div "Map with store locations" at bounding box center [684, 204] width 402 height 288
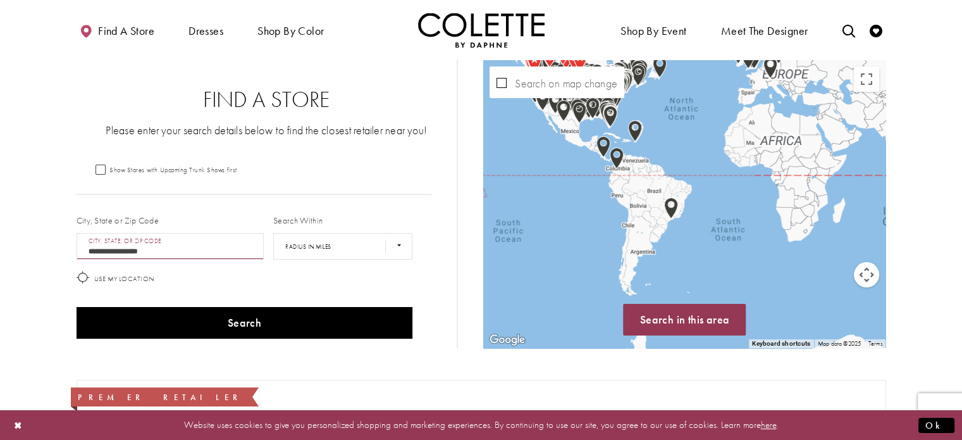
click at [802, 262] on div "Map with store locations" at bounding box center [684, 204] width 402 height 288
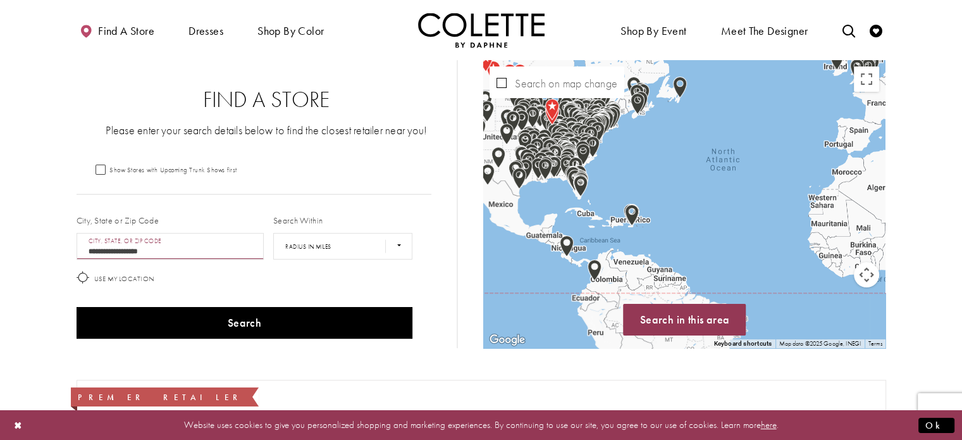
drag, startPoint x: 685, startPoint y: 140, endPoint x: 870, endPoint y: 307, distance: 249.0
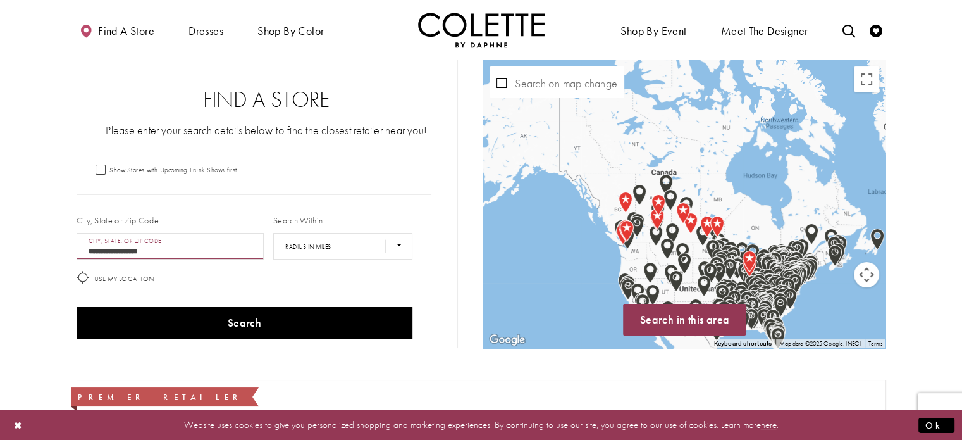
drag, startPoint x: 750, startPoint y: 175, endPoint x: 902, endPoint y: 306, distance: 200.0
click at [772, 185] on div "Map with store locations" at bounding box center [684, 204] width 402 height 288
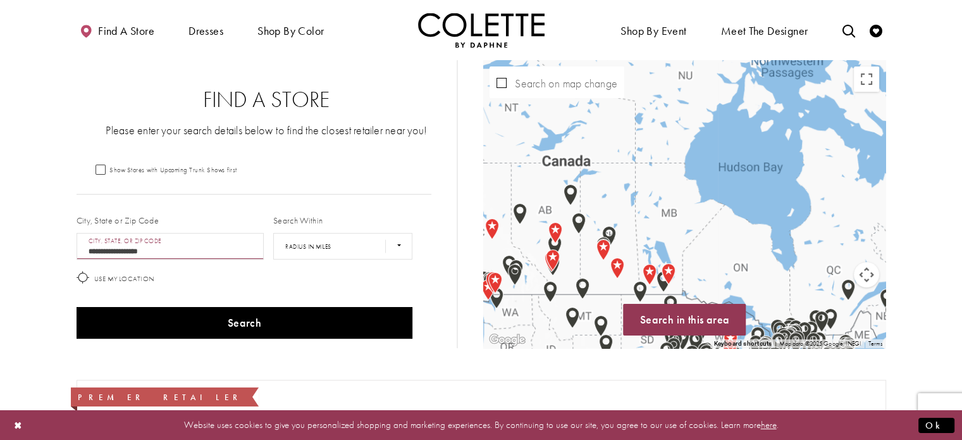
click at [772, 185] on div "Map with store locations" at bounding box center [684, 204] width 402 height 288
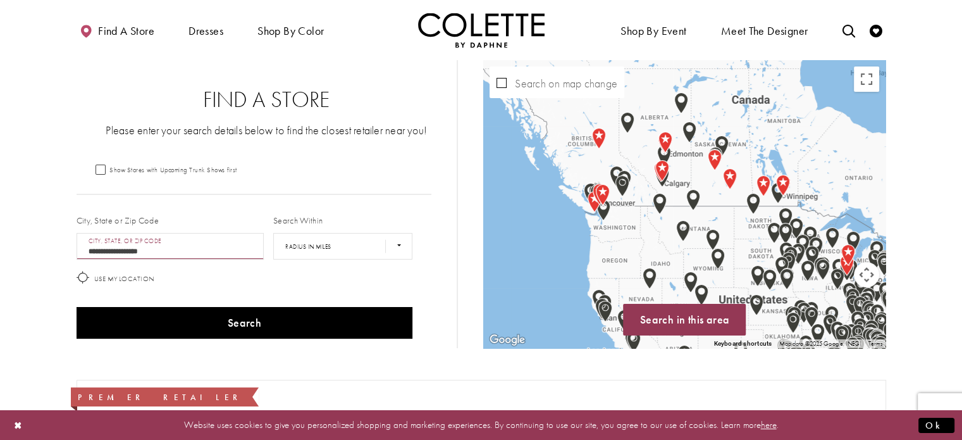
drag, startPoint x: 740, startPoint y: 280, endPoint x: 860, endPoint y: 187, distance: 152.9
click at [860, 187] on div "Map with store locations" at bounding box center [684, 204] width 402 height 288
click at [828, 136] on div "Map with store locations" at bounding box center [684, 204] width 402 height 288
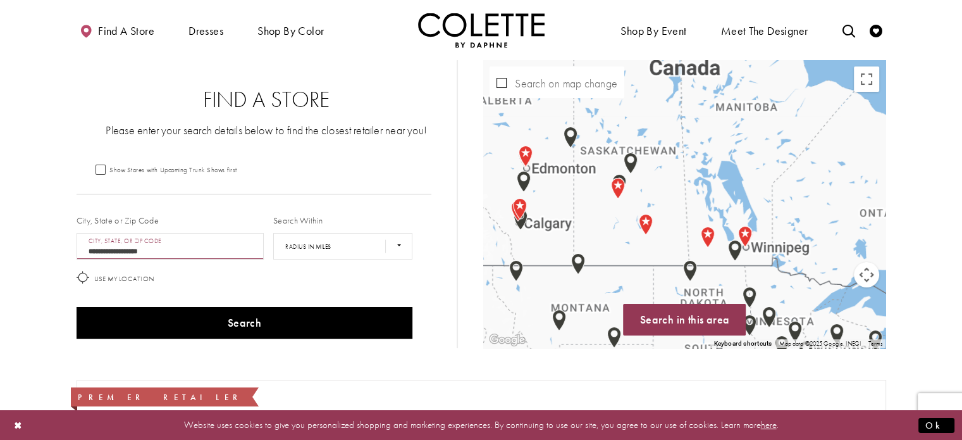
click at [828, 136] on div "Map with store locations" at bounding box center [684, 204] width 402 height 288
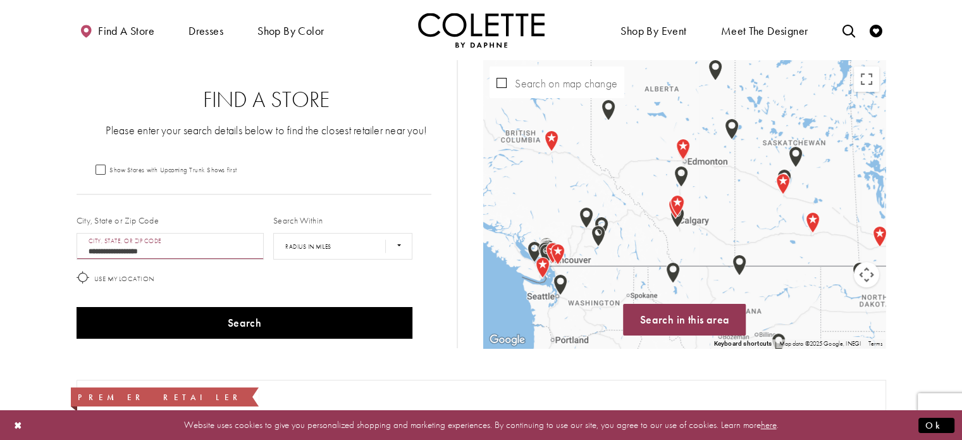
drag, startPoint x: 567, startPoint y: 225, endPoint x: 723, endPoint y: 227, distance: 156.3
click at [752, 215] on div "Map with store locations" at bounding box center [684, 204] width 402 height 288
click at [723, 226] on div "Map with store locations" at bounding box center [684, 204] width 402 height 288
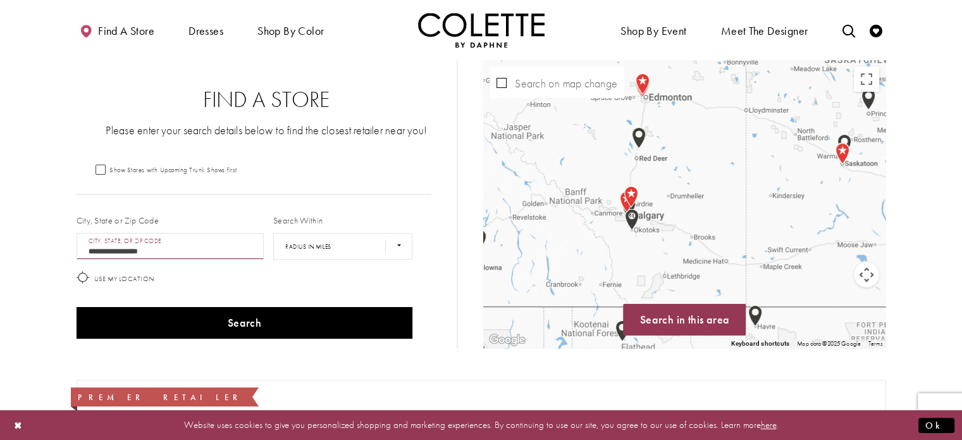
click at [716, 214] on div "Map with store locations" at bounding box center [684, 204] width 402 height 288
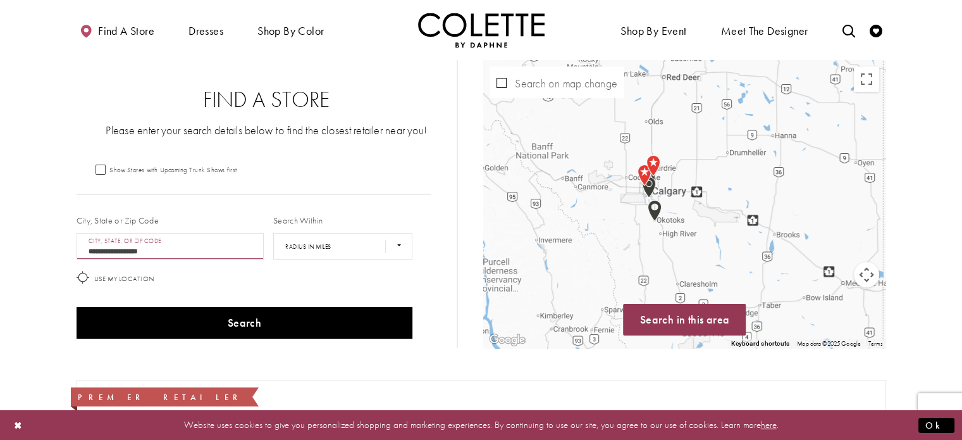
drag, startPoint x: 611, startPoint y: 227, endPoint x: 709, endPoint y: 214, distance: 99.6
click at [719, 203] on div "Map with store locations" at bounding box center [684, 204] width 402 height 288
click at [709, 220] on div "Map with store locations" at bounding box center [684, 204] width 402 height 288
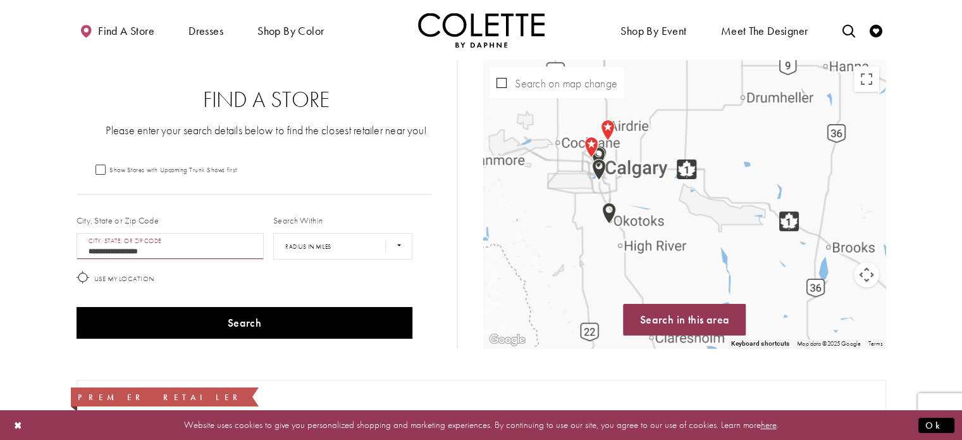
click at [709, 220] on div "Map with store locations" at bounding box center [684, 204] width 402 height 288
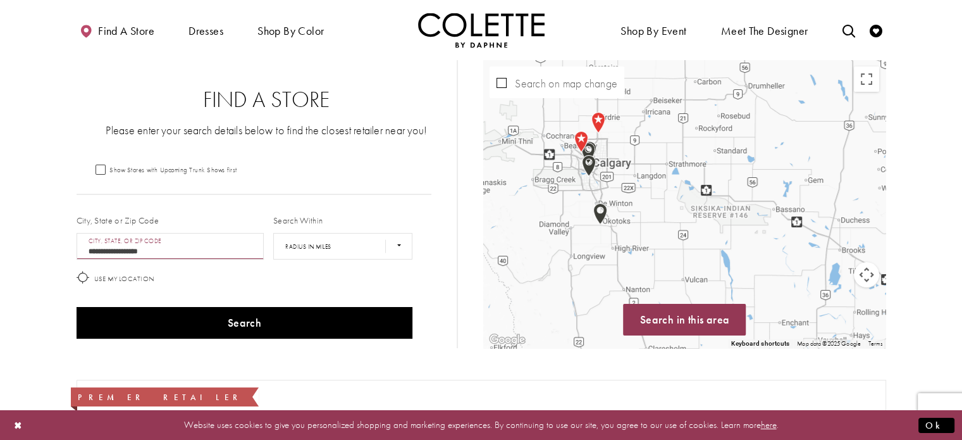
click at [709, 220] on div "Map with store locations" at bounding box center [684, 204] width 402 height 288
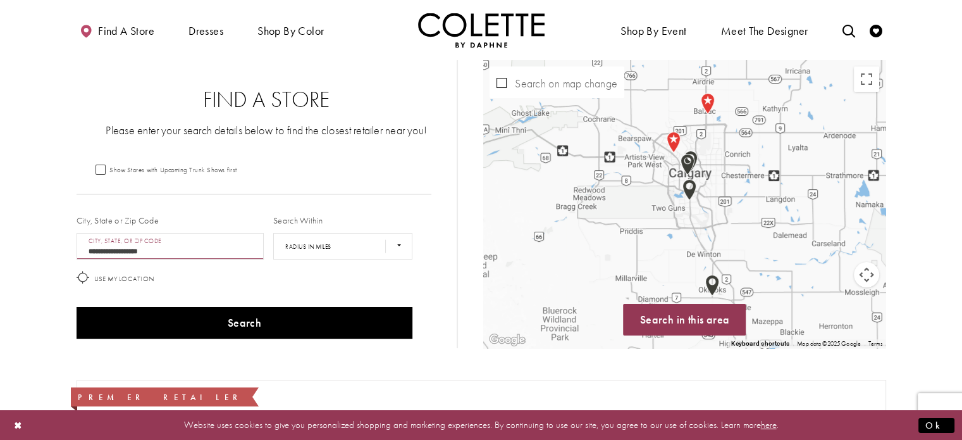
drag, startPoint x: 580, startPoint y: 188, endPoint x: 819, endPoint y: 271, distance: 252.5
click at [819, 271] on div "Map with store locations" at bounding box center [684, 204] width 402 height 288
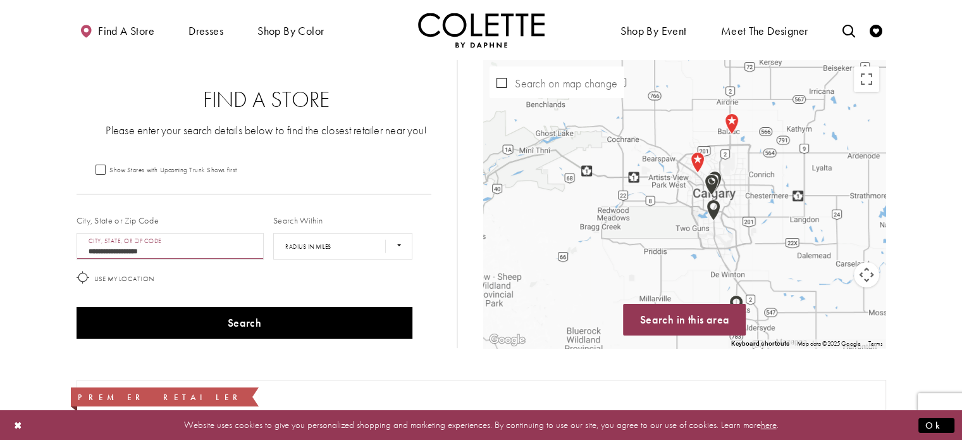
click at [812, 237] on div "Map with store locations" at bounding box center [684, 204] width 402 height 288
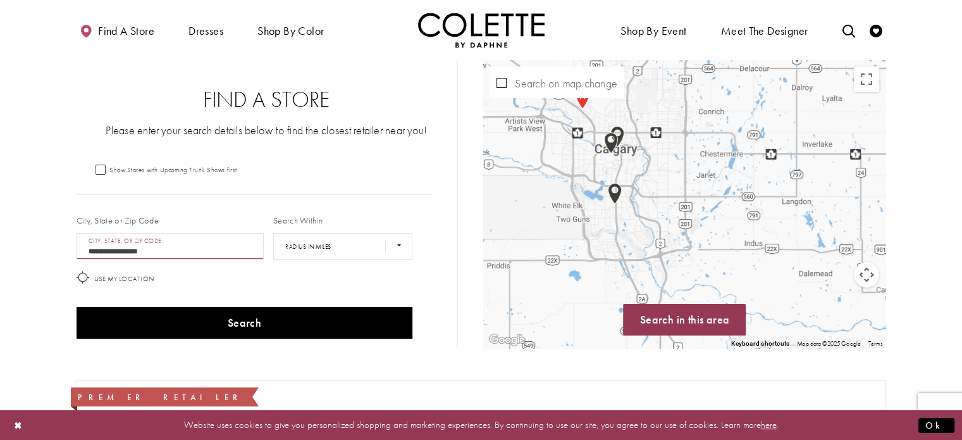
click at [719, 233] on div "Map with store locations" at bounding box center [684, 204] width 402 height 288
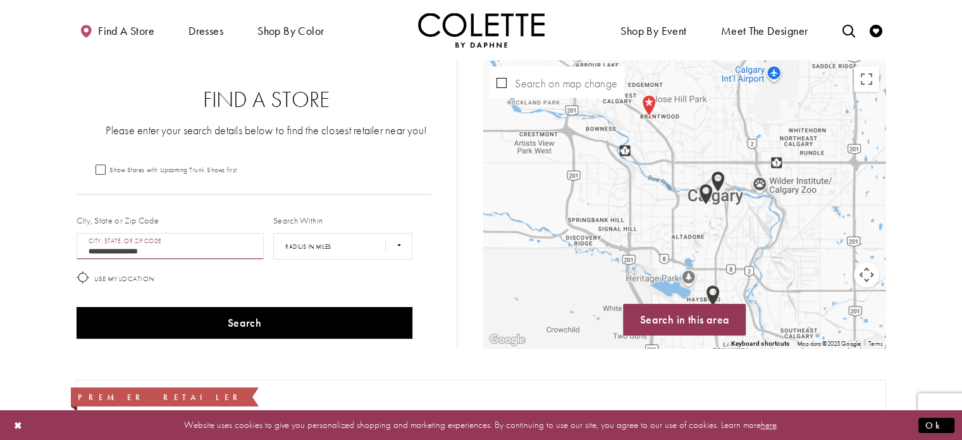
drag, startPoint x: 624, startPoint y: 173, endPoint x: 816, endPoint y: 288, distance: 223.6
click at [816, 288] on div "Map with store locations" at bounding box center [684, 204] width 402 height 288
click at [721, 180] on img "Map with store locations" at bounding box center [718, 182] width 24 height 32
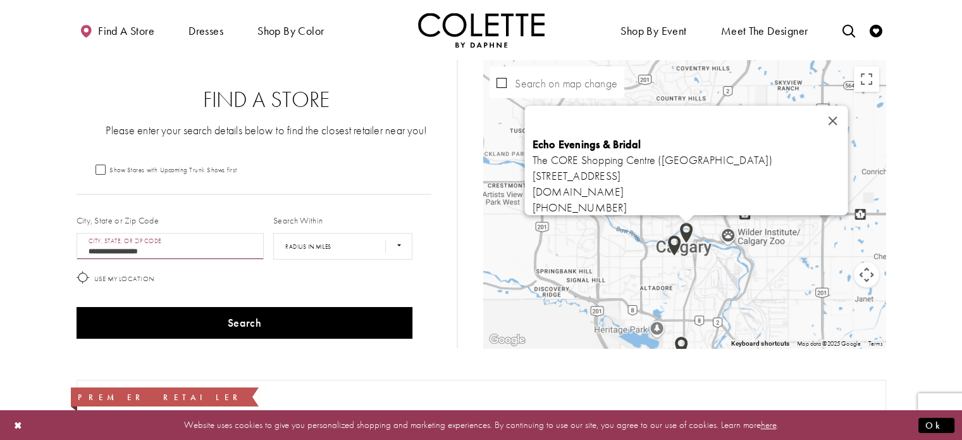
click at [672, 245] on img "Map with store locations" at bounding box center [674, 246] width 24 height 32
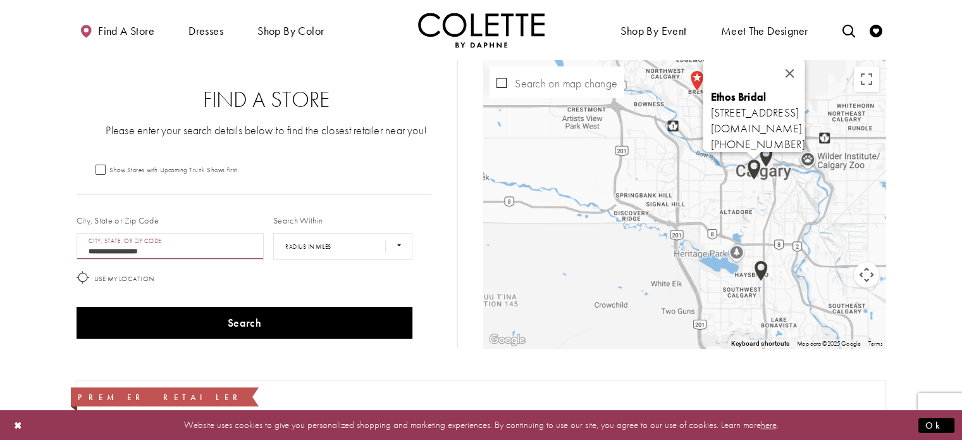
drag, startPoint x: 735, startPoint y: 295, endPoint x: 817, endPoint y: 220, distance: 111.5
click at [817, 220] on div "Ethos Bridal 908 17 Ave SW, Calgary, AB T2T 0A3, Canada ethosbridal.com +140324…" at bounding box center [684, 204] width 402 height 288
click at [765, 275] on img "Map with store locations" at bounding box center [760, 271] width 24 height 32
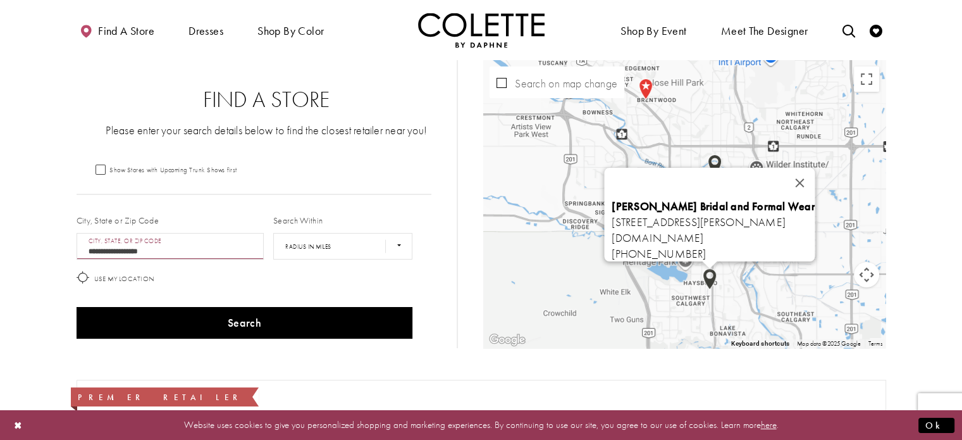
drag, startPoint x: 793, startPoint y: 297, endPoint x: 794, endPoint y: 208, distance: 89.2
click at [779, 306] on div "Durand Bridal and Formal Wear 9618 Horton Rd SW, Calgary, AB T2V 4K8, Canada du…" at bounding box center [684, 204] width 402 height 288
click at [815, 173] on button "Close" at bounding box center [800, 183] width 30 height 30
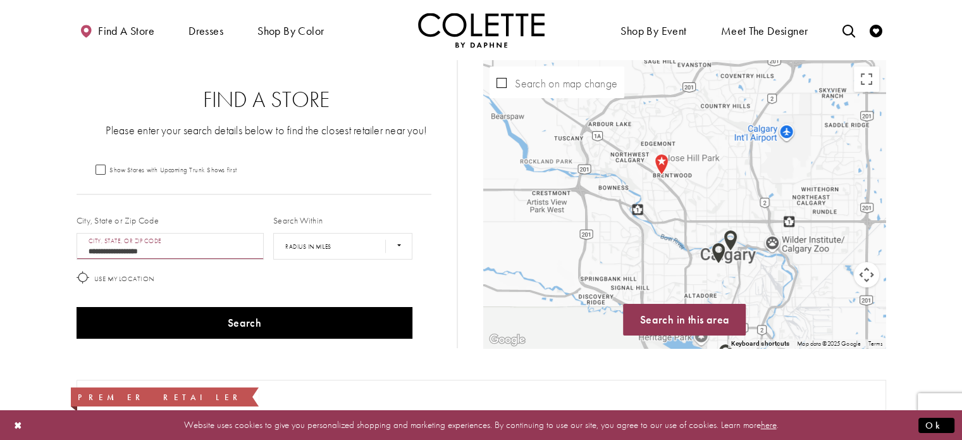
drag, startPoint x: 780, startPoint y: 219, endPoint x: 795, endPoint y: 296, distance: 78.7
click at [795, 296] on div "Map with store locations" at bounding box center [684, 204] width 402 height 288
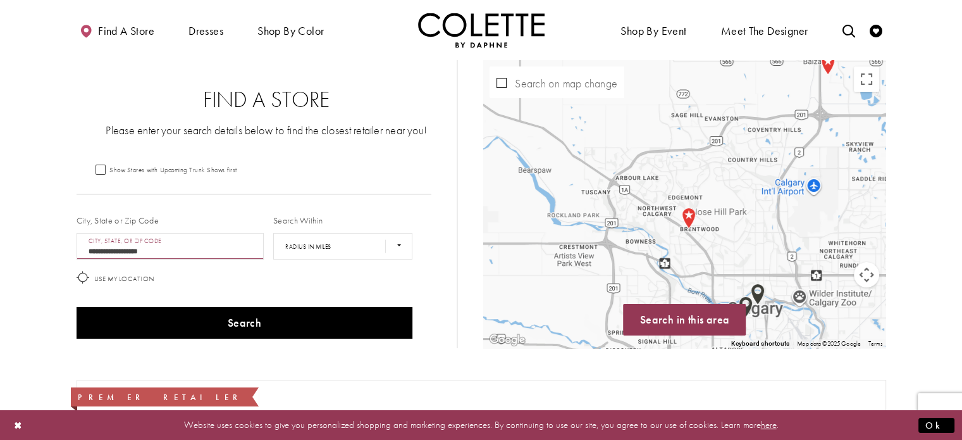
drag, startPoint x: 759, startPoint y: 175, endPoint x: 786, endPoint y: 230, distance: 61.4
click at [786, 230] on div "Map with store locations" at bounding box center [684, 204] width 402 height 288
click at [871, 276] on button "Map camera controls" at bounding box center [866, 274] width 25 height 25
click at [843, 302] on button "Zoom out" at bounding box center [834, 306] width 25 height 25
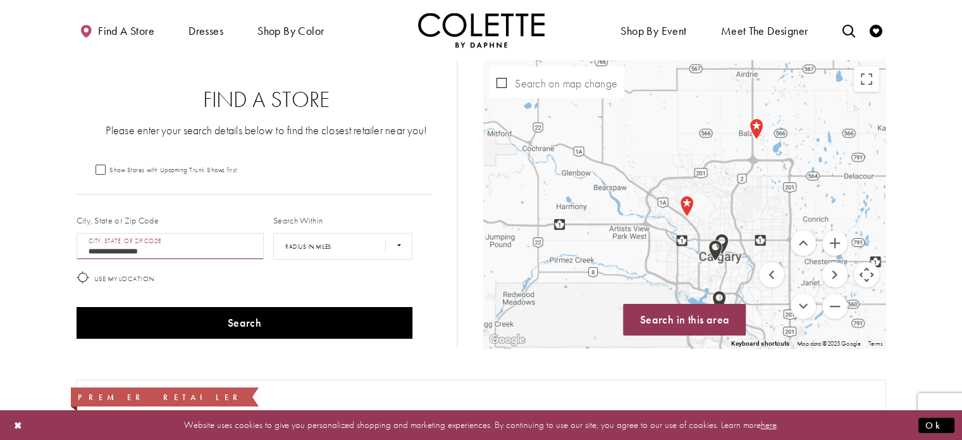
drag, startPoint x: 763, startPoint y: 260, endPoint x: 733, endPoint y: 142, distance: 121.4
click at [733, 142] on div "Use two fingers to move the map Keyboard shortcuts Map Data Map data ©2025 Goog…" at bounding box center [684, 204] width 402 height 288
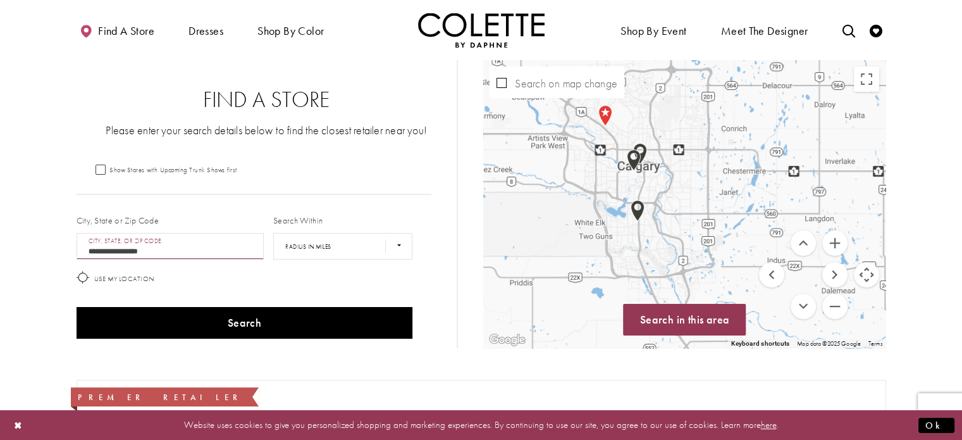
drag, startPoint x: 635, startPoint y: 180, endPoint x: 691, endPoint y: 118, distance: 83.8
click at [691, 118] on div "Map with store locations" at bounding box center [684, 204] width 402 height 288
click at [634, 211] on img "Map with store locations" at bounding box center [638, 211] width 24 height 32
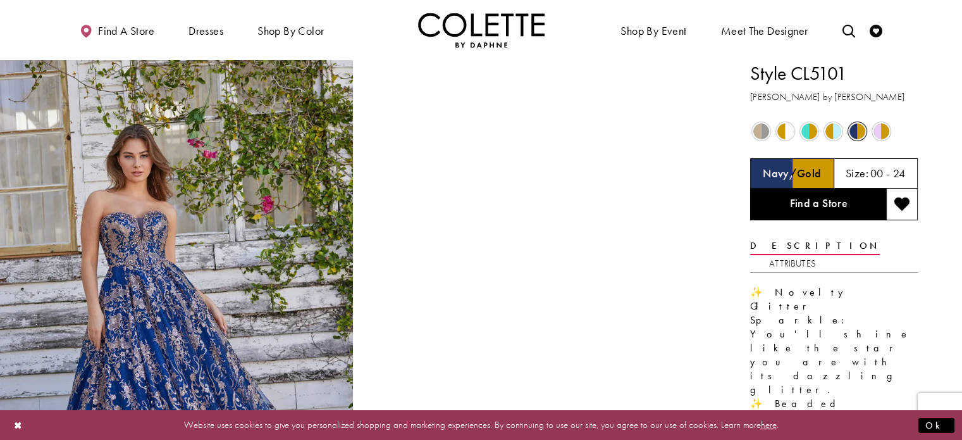
click at [879, 124] on span "Product color controls state depends on size chosen" at bounding box center [882, 131] width 16 height 16
click at [536, 237] on video "Style CL5101 Colette by Daphne #1 autoplay loop mute video" at bounding box center [535, 148] width 353 height 177
click at [881, 127] on span "Product color controls state depends on size chosen" at bounding box center [882, 131] width 16 height 16
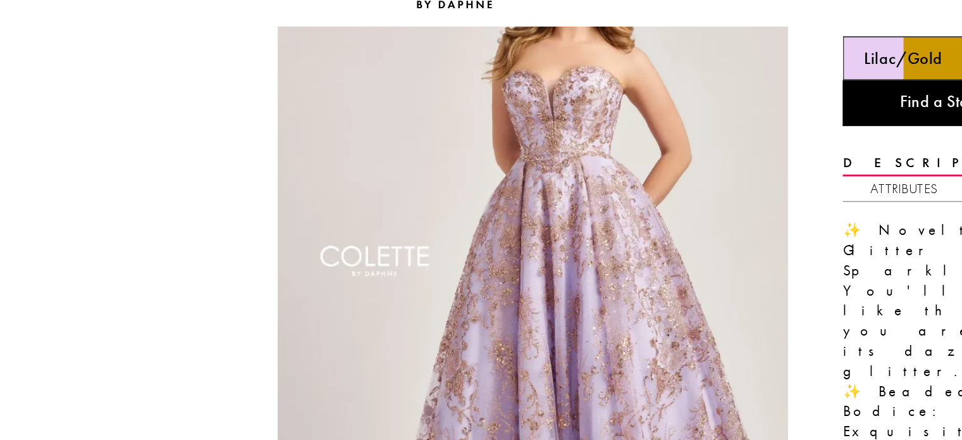
scroll to position [90, 0]
click at [257, 146] on video "Style CL5101 Colette by Daphne #1 autoplay loop mute video" at bounding box center [176, 57] width 353 height 177
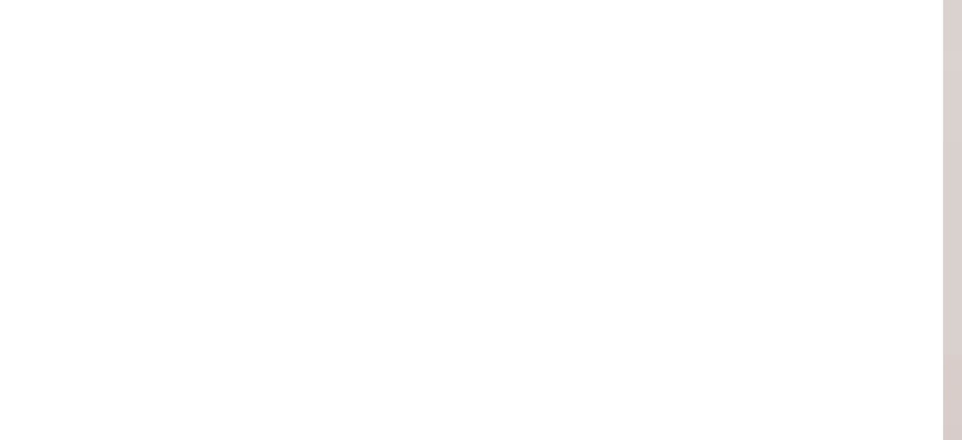
scroll to position [91, 0]
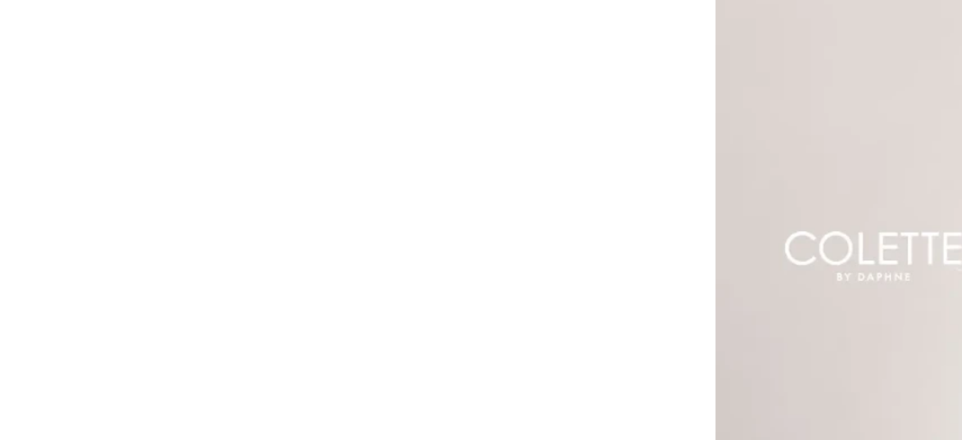
click at [204, 146] on video "Style CL5101 Colette by Daphne #1 autoplay loop mute video" at bounding box center [176, 57] width 353 height 177
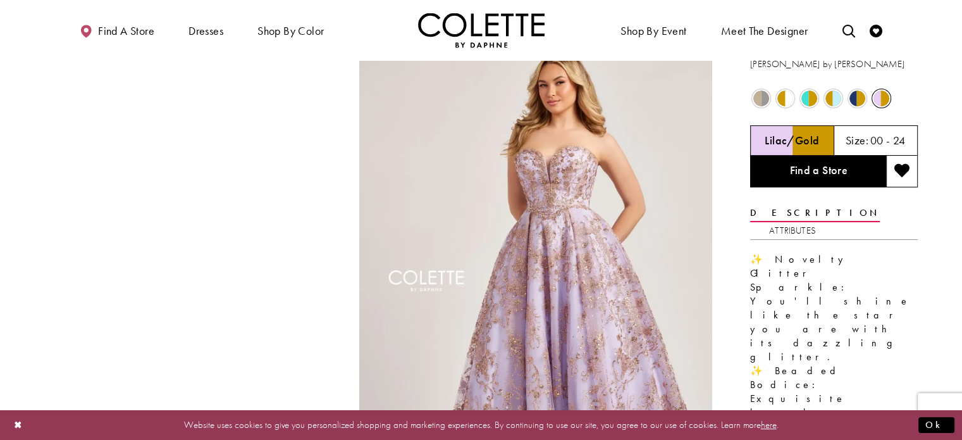
scroll to position [0, 0]
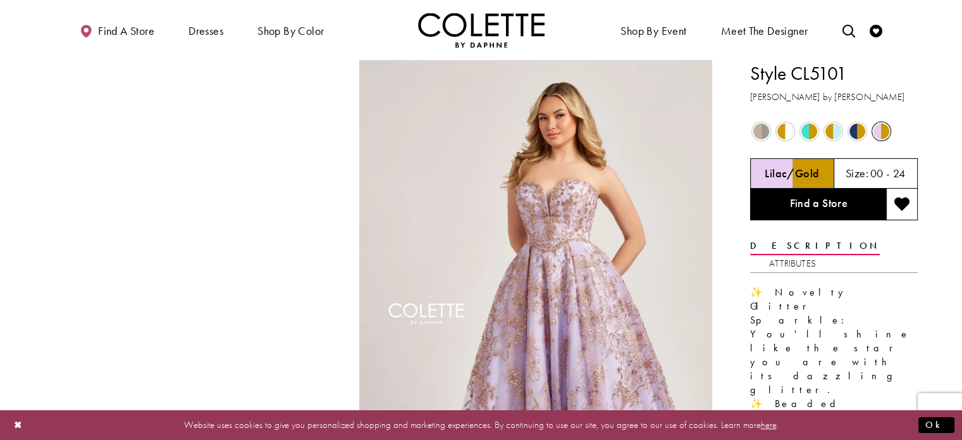
click at [804, 130] on span "Product color controls state depends on size chosen" at bounding box center [810, 131] width 16 height 16
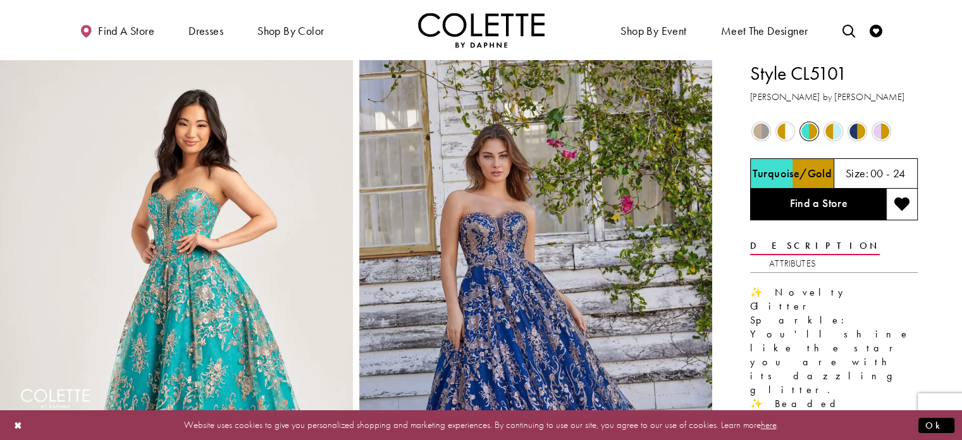
click at [836, 133] on span "Product color controls state depends on size chosen" at bounding box center [834, 131] width 16 height 16
